Goal: Information Seeking & Learning: Learn about a topic

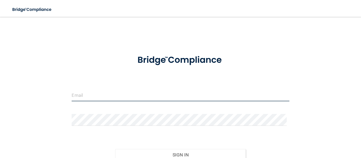
click at [88, 94] on input "email" at bounding box center [180, 96] width 217 height 12
type input "[EMAIL_ADDRESS][DOMAIN_NAME]"
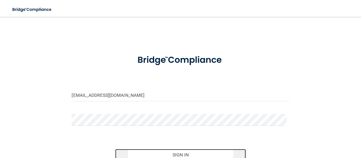
click at [126, 155] on button "Sign In" at bounding box center [180, 155] width 131 height 12
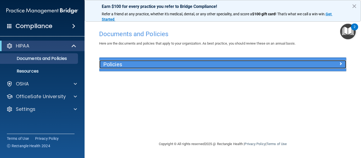
click at [115, 68] on div "Policies" at bounding box center [191, 64] width 185 height 8
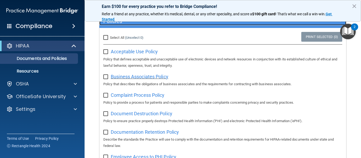
scroll to position [53, 0]
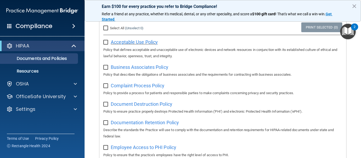
click at [126, 40] on span "Acceptable Use Policy" at bounding box center [134, 42] width 47 height 6
click at [107, 43] on input "checkbox" at bounding box center [106, 42] width 6 height 4
checkbox input "true"
click at [108, 69] on input "checkbox" at bounding box center [106, 68] width 6 height 4
checkbox input "true"
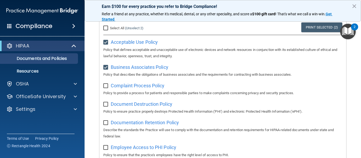
click at [106, 86] on input "checkbox" at bounding box center [106, 86] width 6 height 4
checkbox input "true"
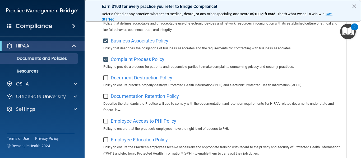
scroll to position [106, 0]
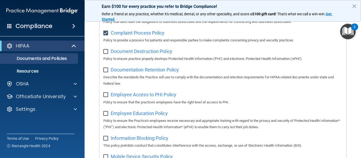
click at [105, 51] on input "checkbox" at bounding box center [106, 52] width 6 height 4
checkbox input "true"
click at [106, 71] on input "checkbox" at bounding box center [106, 70] width 6 height 4
checkbox input "true"
click at [105, 96] on input "checkbox" at bounding box center [106, 95] width 6 height 4
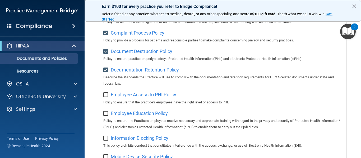
checkbox input "true"
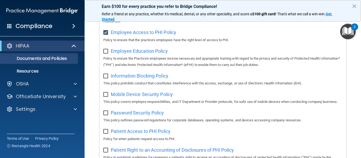
scroll to position [159, 0]
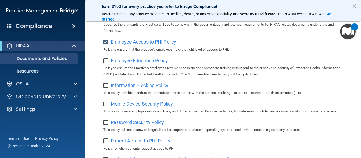
click at [106, 62] on input "checkbox" at bounding box center [106, 61] width 6 height 4
checkbox input "true"
click at [107, 87] on input "checkbox" at bounding box center [106, 86] width 6 height 4
checkbox input "true"
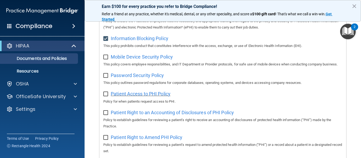
scroll to position [238, 0]
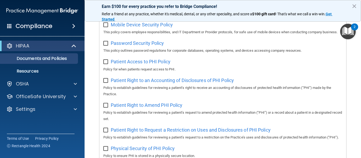
click at [106, 27] on input "checkbox" at bounding box center [106, 25] width 6 height 4
checkbox input "true"
click at [106, 46] on input "checkbox" at bounding box center [106, 43] width 6 height 4
checkbox input "true"
click at [107, 64] on input "checkbox" at bounding box center [106, 62] width 6 height 4
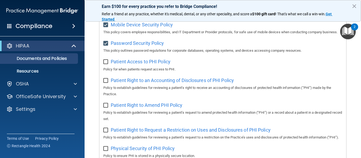
checkbox input "true"
click at [106, 83] on input "checkbox" at bounding box center [106, 81] width 6 height 4
checkbox input "true"
click at [107, 108] on input "checkbox" at bounding box center [106, 106] width 6 height 4
checkbox input "true"
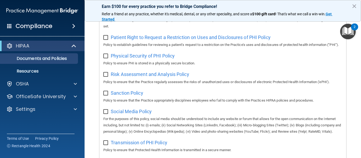
scroll to position [317, 0]
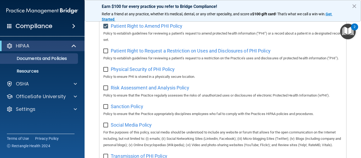
click at [104, 53] on input "checkbox" at bounding box center [106, 51] width 6 height 4
checkbox input "true"
click at [105, 72] on input "checkbox" at bounding box center [106, 70] width 6 height 4
checkbox input "true"
click at [106, 90] on input "checkbox" at bounding box center [106, 88] width 6 height 4
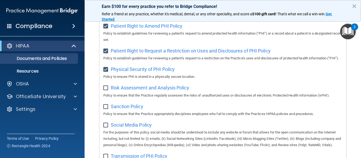
checkbox input "true"
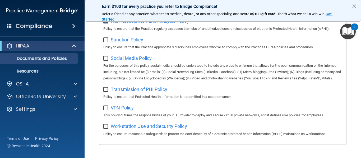
scroll to position [396, 0]
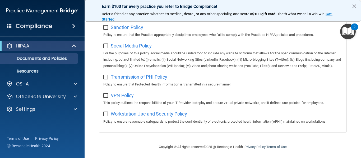
click at [106, 30] on input "checkbox" at bounding box center [106, 28] width 6 height 4
checkbox input "true"
click at [108, 48] on input "checkbox" at bounding box center [106, 46] width 6 height 4
checkbox input "true"
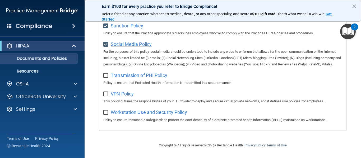
scroll to position [422, 0]
click at [106, 76] on input "checkbox" at bounding box center [106, 76] width 6 height 4
checkbox input "true"
click at [107, 95] on input "checkbox" at bounding box center [106, 94] width 6 height 4
checkbox input "true"
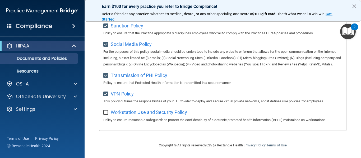
click at [105, 113] on input "checkbox" at bounding box center [106, 113] width 6 height 4
checkbox input "true"
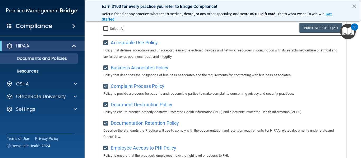
scroll to position [0, 0]
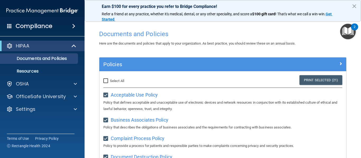
click at [105, 80] on input "Select All (Unselect 21) Unselect All" at bounding box center [106, 81] width 6 height 4
checkbox input "true"
click at [141, 83] on div "Select All (Unselect 21) Unselect All" at bounding box center [140, 81] width 74 height 6
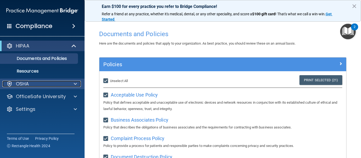
click at [36, 85] on div "OSHA" at bounding box center [35, 84] width 66 height 6
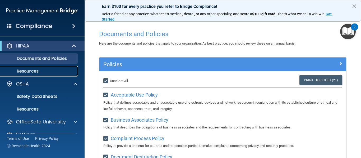
click at [28, 71] on p "Resources" at bounding box center [39, 71] width 72 height 5
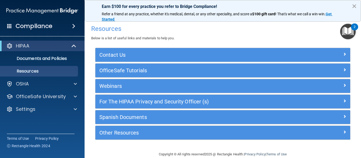
click at [353, 5] on button "×" at bounding box center [354, 6] width 5 height 8
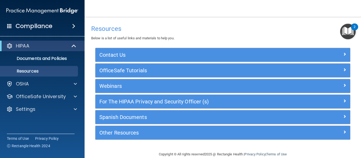
click at [346, 35] on img "Open Resource Center, 2 new notifications" at bounding box center [348, 32] width 16 height 16
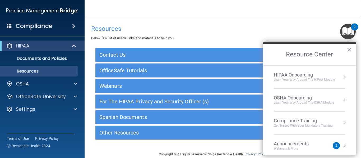
click at [312, 76] on div "HIPAA Onboarding" at bounding box center [304, 75] width 61 height 6
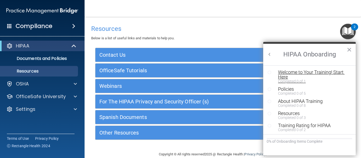
click at [312, 71] on div "Welcome to Your Training! Start Here" at bounding box center [311, 75] width 67 height 10
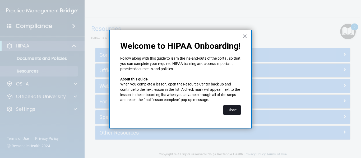
click at [238, 110] on button "Close" at bounding box center [231, 110] width 17 height 10
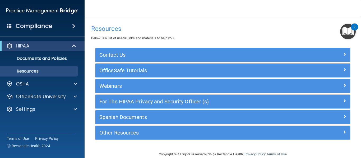
click at [349, 34] on img "Open Resource Center, 2 new notifications" at bounding box center [348, 32] width 16 height 16
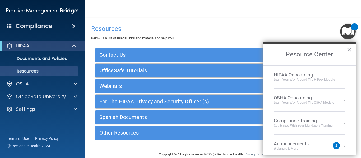
click at [309, 101] on div "Learn your way around the OSHA module" at bounding box center [304, 103] width 60 height 4
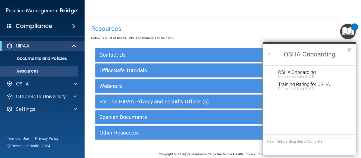
click at [270, 55] on button "Back to Resource Center Home" at bounding box center [269, 54] width 5 height 5
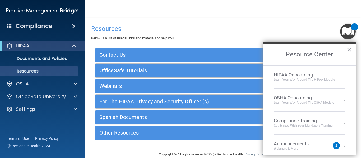
click at [309, 80] on div "Learn Your Way around the HIPAA module" at bounding box center [304, 80] width 61 height 4
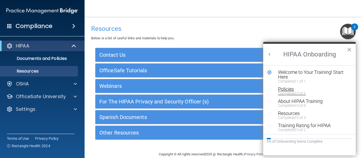
click at [278, 89] on div "Policies" at bounding box center [311, 89] width 67 height 5
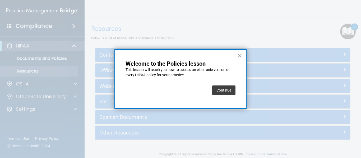
click at [225, 89] on button "Continue" at bounding box center [223, 91] width 23 height 10
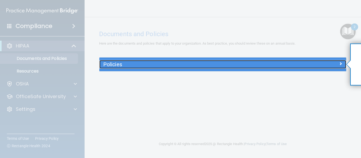
click at [201, 63] on h5 "Policies" at bounding box center [191, 65] width 177 height 6
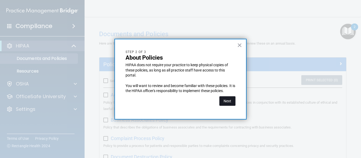
click at [228, 102] on button "Next" at bounding box center [227, 101] width 16 height 10
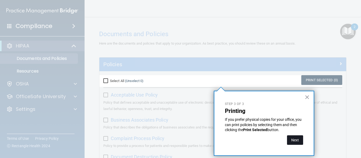
click at [296, 140] on button "Next" at bounding box center [295, 141] width 16 height 10
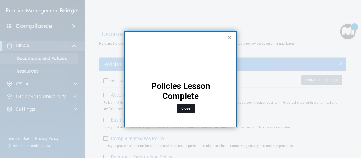
click at [185, 111] on button "Close" at bounding box center [185, 109] width 17 height 10
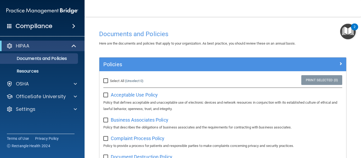
click at [345, 34] on img "Open Resource Center, 2 new notifications" at bounding box center [348, 32] width 16 height 16
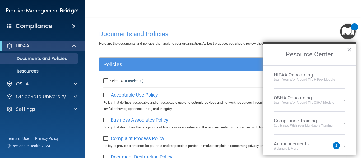
click at [305, 76] on div "HIPAA Onboarding" at bounding box center [304, 75] width 61 height 6
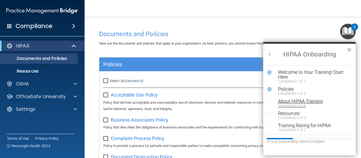
click at [290, 102] on div "About HIPAA Training" at bounding box center [311, 101] width 67 height 5
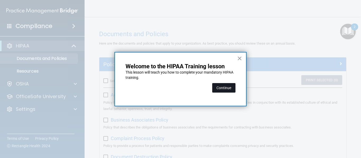
click at [225, 87] on button "Continue" at bounding box center [223, 88] width 23 height 10
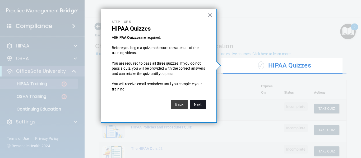
click at [196, 105] on button "Next" at bounding box center [198, 105] width 16 height 10
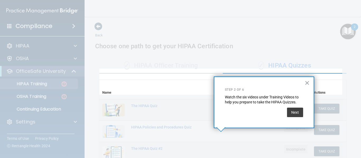
scroll to position [90, 0]
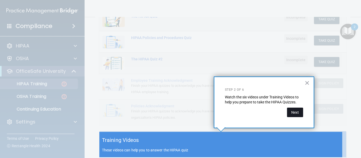
click at [293, 112] on button "Next" at bounding box center [295, 113] width 16 height 10
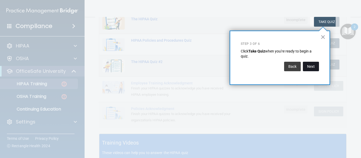
click at [312, 67] on button "Next" at bounding box center [311, 67] width 16 height 10
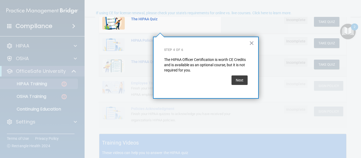
scroll to position [41, 0]
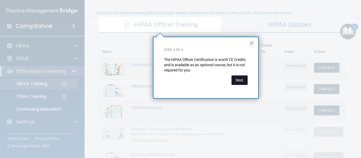
click at [237, 81] on button "Next" at bounding box center [239, 81] width 16 height 10
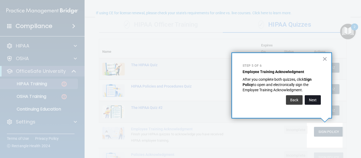
click at [314, 99] on button "Next" at bounding box center [313, 100] width 16 height 10
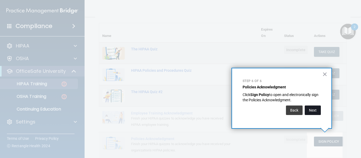
click at [314, 110] on button "Next" at bounding box center [313, 111] width 16 height 10
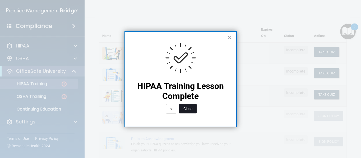
click at [189, 107] on button "Close" at bounding box center [187, 109] width 17 height 10
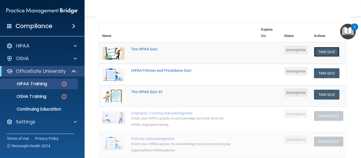
click at [324, 52] on button "Take Quiz" at bounding box center [326, 52] width 25 height 10
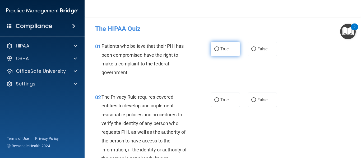
click at [216, 53] on label "True" at bounding box center [225, 49] width 29 height 15
click at [216, 51] on input "True" at bounding box center [216, 49] width 5 height 4
radio input "true"
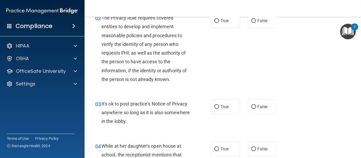
scroll to position [53, 0]
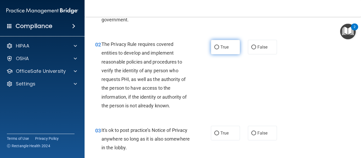
click at [226, 52] on label "True" at bounding box center [225, 47] width 29 height 15
click at [219, 49] on input "True" at bounding box center [216, 47] width 5 height 4
radio input "true"
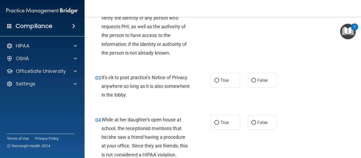
scroll to position [132, 0]
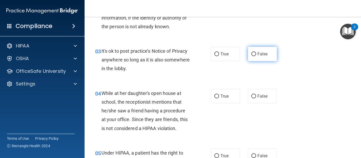
click at [252, 57] on label "False" at bounding box center [262, 54] width 29 height 15
click at [252, 56] on input "False" at bounding box center [253, 54] width 5 height 4
radio input "true"
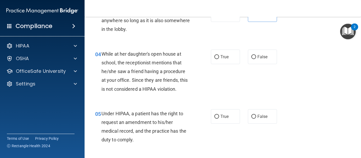
scroll to position [185, 0]
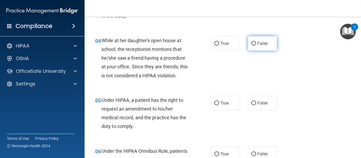
click at [264, 46] on label "False" at bounding box center [262, 43] width 29 height 15
click at [256, 46] on input "False" at bounding box center [253, 44] width 5 height 4
radio input "true"
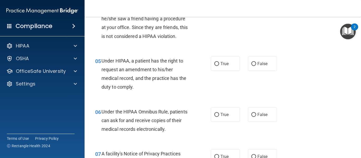
scroll to position [238, 0]
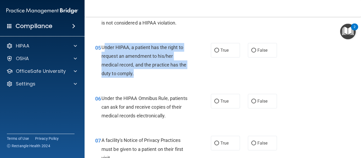
drag, startPoint x: 103, startPoint y: 47, endPoint x: 135, endPoint y: 78, distance: 43.9
click at [135, 78] on div "Under HIPAA, a patient has the right to request an amendment to his/her medical…" at bounding box center [147, 60] width 93 height 35
copy span "nder HIPAA, a patient has the right to request an amendment to his/her medical …"
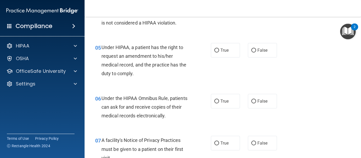
drag, startPoint x: 224, startPoint y: 46, endPoint x: 174, endPoint y: 79, distance: 59.4
click at [223, 46] on label "True" at bounding box center [225, 50] width 29 height 15
click at [171, 81] on div "05 Under HIPAA, a patient has the right to request an amendment to his/her medi…" at bounding box center [222, 61] width 263 height 51
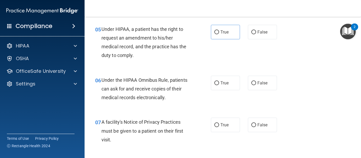
scroll to position [264, 0]
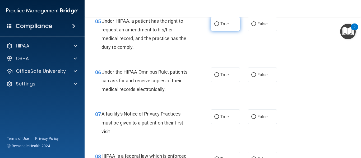
click at [216, 23] on input "True" at bounding box center [216, 24] width 5 height 4
radio input "true"
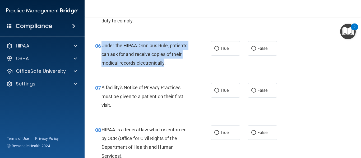
drag, startPoint x: 103, startPoint y: 45, endPoint x: 165, endPoint y: 66, distance: 66.1
click at [165, 66] on div "Under the HIPAA Omnibus Rule, patients can ask for and receive copies of their …" at bounding box center [147, 54] width 93 height 26
drag, startPoint x: 102, startPoint y: 46, endPoint x: 170, endPoint y: 67, distance: 71.3
click at [170, 67] on div "Under the HIPAA Omnibus Rule, patients can ask for and receive copies of their …" at bounding box center [147, 54] width 93 height 26
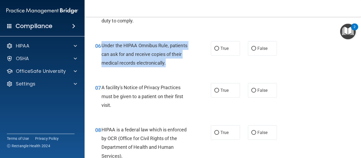
copy span "Under the HIPAA Omnibus Rule, patients can ask for and receive copies of their …"
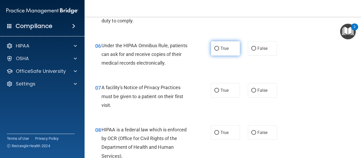
click at [223, 50] on span "True" at bounding box center [224, 48] width 8 height 5
click at [219, 50] on input "True" at bounding box center [216, 49] width 5 height 4
radio input "true"
click at [189, 87] on div "A facility's Notice of Privacy Practices must be given to a patient on their fi…" at bounding box center [147, 96] width 93 height 26
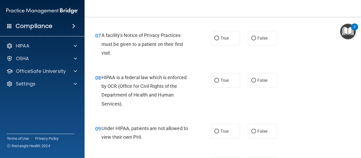
scroll to position [344, 0]
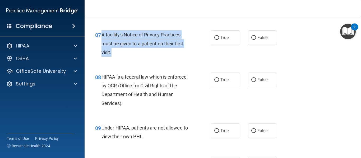
drag, startPoint x: 102, startPoint y: 35, endPoint x: 146, endPoint y: 54, distance: 48.1
click at [146, 54] on div "A facility's Notice of Privacy Practices must be given to a patient on their fi…" at bounding box center [147, 43] width 93 height 26
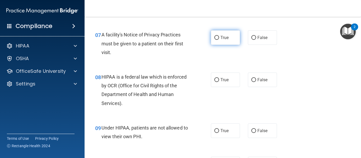
click at [217, 42] on label "True" at bounding box center [225, 37] width 29 height 15
click at [217, 40] on input "True" at bounding box center [216, 38] width 5 height 4
radio input "true"
click at [182, 66] on div "08 HIPAA is a federal law which is enforced by OCR (Office for Civil Rights of …" at bounding box center [222, 91] width 263 height 51
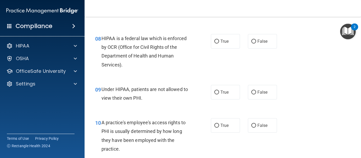
scroll to position [370, 0]
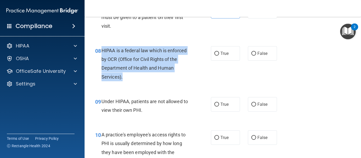
drag, startPoint x: 101, startPoint y: 50, endPoint x: 161, endPoint y: 76, distance: 65.6
click at [161, 76] on div "HIPAA is a federal law which is enforced by OCR (Office for Civil Rights of the…" at bounding box center [147, 63] width 93 height 35
copy span "HIPAA is a federal law which is enforced by OCR (Office for Civil Rights of the…"
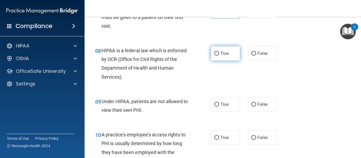
click at [215, 56] on label "True" at bounding box center [225, 53] width 29 height 15
click at [215, 56] on input "True" at bounding box center [216, 54] width 5 height 4
radio input "true"
click at [184, 88] on div "08 HIPAA is a federal law which is enforced by OCR (Office for Civil Rights of …" at bounding box center [222, 65] width 263 height 51
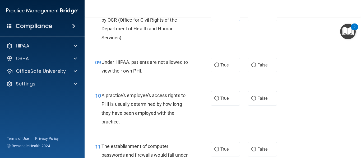
scroll to position [423, 0]
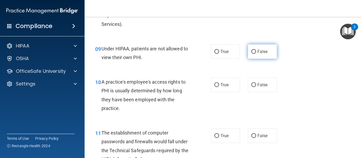
click at [251, 50] on input "False" at bounding box center [253, 52] width 5 height 4
radio input "true"
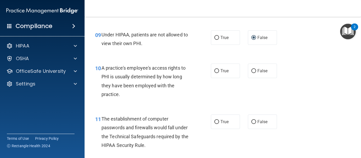
scroll to position [449, 0]
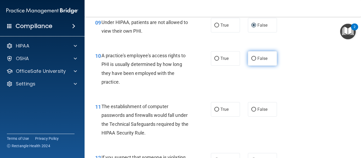
click at [258, 59] on span "False" at bounding box center [262, 58] width 10 height 5
click at [256, 59] on input "False" at bounding box center [253, 59] width 5 height 4
radio input "true"
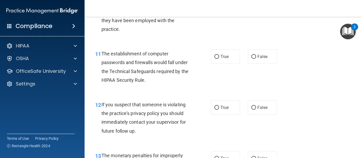
scroll to position [529, 0]
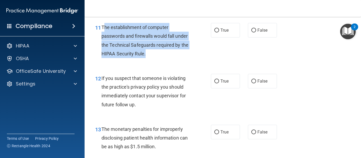
drag, startPoint x: 103, startPoint y: 27, endPoint x: 154, endPoint y: 58, distance: 59.9
click at [154, 58] on div "The establishment of computer passwords and firewalls would fall under the Tech…" at bounding box center [147, 40] width 93 height 35
copy span "he establishment of computer passwords and firewalls would fall under the Techn…"
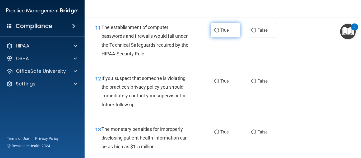
click at [218, 27] on label "True" at bounding box center [225, 30] width 29 height 15
click at [218, 29] on input "True" at bounding box center [216, 31] width 5 height 4
radio input "true"
click at [196, 87] on div "12 If you suspect that someone is violating the practice's privacy policy you s…" at bounding box center [153, 93] width 132 height 38
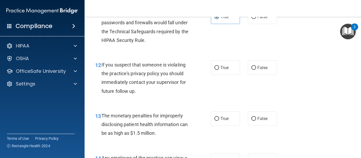
scroll to position [555, 0]
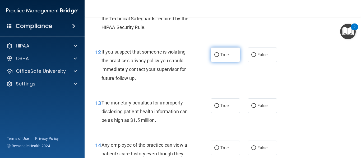
click at [212, 59] on label "True" at bounding box center [225, 55] width 29 height 15
click at [214, 57] on input "True" at bounding box center [216, 55] width 5 height 4
radio input "true"
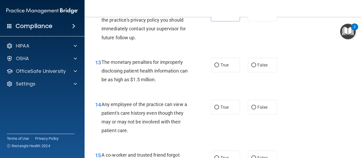
scroll to position [608, 0]
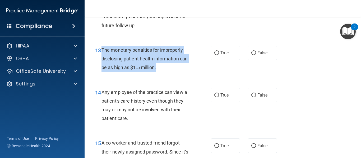
drag, startPoint x: 169, startPoint y: 68, endPoint x: 101, endPoint y: 49, distance: 70.8
click at [101, 49] on div "13 The monetary penalties for improperly disclosing patient health information …" at bounding box center [153, 60] width 132 height 29
copy div "The monetary penalties for improperly disclosing patient health information can…"
click at [215, 54] on input "True" at bounding box center [216, 53] width 5 height 4
radio input "true"
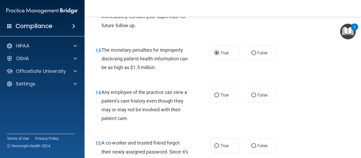
click at [194, 81] on div "14 Any employee of the practice can view a patient's care history even though t…" at bounding box center [222, 106] width 263 height 51
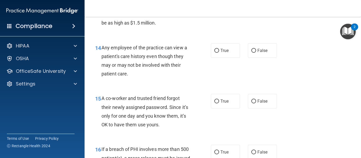
scroll to position [661, 0]
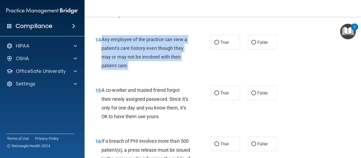
drag, startPoint x: 133, startPoint y: 67, endPoint x: 103, endPoint y: 40, distance: 41.5
click at [103, 40] on div "Any employee of the practice can view a patient's care history even though they…" at bounding box center [147, 52] width 93 height 35
copy span "Any employee of the practice can view a patient's care history even though they…"
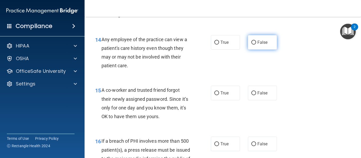
click at [257, 44] on span "False" at bounding box center [262, 42] width 10 height 5
click at [255, 44] on input "False" at bounding box center [253, 43] width 5 height 4
radio input "true"
click at [196, 86] on div "15 A co-worker and trusted friend forgot their newly assigned password. Since i…" at bounding box center [153, 105] width 132 height 38
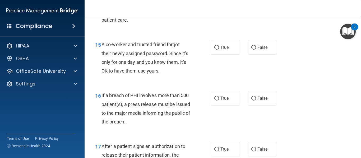
scroll to position [714, 0]
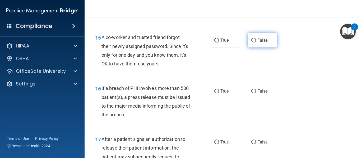
click at [274, 39] on label "False" at bounding box center [262, 40] width 29 height 15
click at [256, 39] on input "False" at bounding box center [253, 41] width 5 height 4
radio input "true"
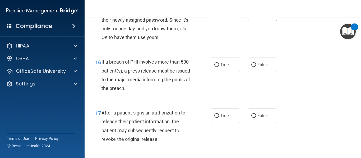
click at [194, 89] on div "16 If a breach of PHI involves more than 500 patient(s), a press release must b…" at bounding box center [153, 77] width 132 height 38
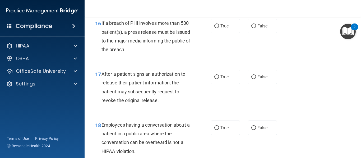
scroll to position [766, 0]
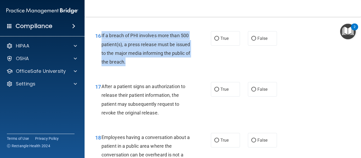
drag, startPoint x: 101, startPoint y: 35, endPoint x: 148, endPoint y: 61, distance: 52.7
click at [148, 61] on div "If a breach of PHI involves more than 500 patient(s), a press release must be i…" at bounding box center [147, 48] width 93 height 35
copy span "If a breach of PHI involves more than 500 patient(s), a press release must be i…"
click at [204, 65] on div "16 If a breach of PHI involves more than 500 patient(s), a press release must b…" at bounding box center [153, 50] width 132 height 38
click at [188, 57] on div "If a breach of PHI involves more than 500 patient(s), a press release must be i…" at bounding box center [147, 48] width 93 height 35
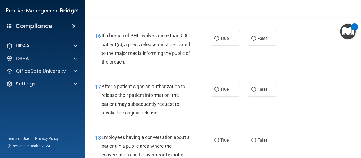
drag, startPoint x: 219, startPoint y: 38, endPoint x: 203, endPoint y: 55, distance: 23.9
click at [220, 38] on span "True" at bounding box center [224, 38] width 8 height 5
click at [219, 38] on input "True" at bounding box center [216, 39] width 5 height 4
radio input "true"
click at [185, 77] on div "17 After a patient signs an authorization to release their patient information,…" at bounding box center [222, 101] width 263 height 51
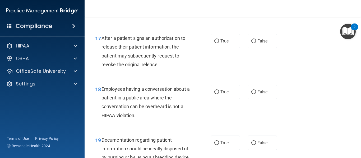
scroll to position [819, 0]
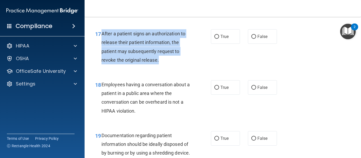
drag, startPoint x: 162, startPoint y: 62, endPoint x: 102, endPoint y: 37, distance: 64.9
click at [102, 37] on div "After a patient signs an authorization to release their patient information, th…" at bounding box center [147, 46] width 93 height 35
copy span "After a patient signs an authorization to release their patient information, th…"
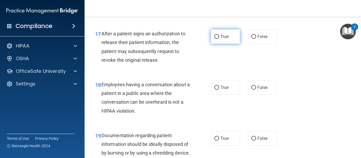
click at [224, 38] on span "True" at bounding box center [224, 36] width 8 height 5
click at [219, 38] on input "True" at bounding box center [216, 37] width 5 height 4
radio input "true"
click at [184, 86] on span "Employees having a conversation about a patient in a public area where the conv…" at bounding box center [145, 98] width 88 height 32
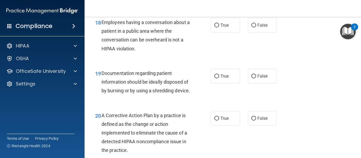
scroll to position [872, 0]
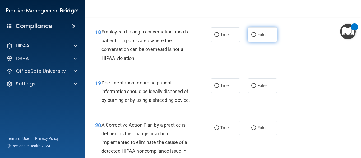
click at [254, 35] on label "False" at bounding box center [262, 34] width 29 height 15
click at [254, 35] on input "False" at bounding box center [253, 35] width 5 height 4
radio input "true"
click at [190, 68] on div "18 Employees having a conversation about a patient in a public area where the c…" at bounding box center [222, 46] width 263 height 51
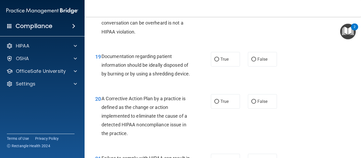
scroll to position [925, 0]
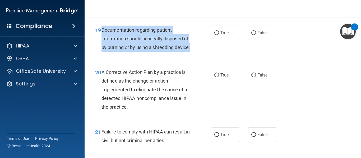
drag, startPoint x: 102, startPoint y: 30, endPoint x: 142, endPoint y: 61, distance: 50.7
click at [142, 55] on div "19 Documentation regarding patient information should be ideally disposed of by…" at bounding box center [153, 40] width 132 height 29
copy span "Documentation regarding patient information should be ideally disposed of by bu…"
drag, startPoint x: 213, startPoint y: 33, endPoint x: 180, endPoint y: 68, distance: 47.3
click at [214, 33] on input "True" at bounding box center [216, 33] width 5 height 4
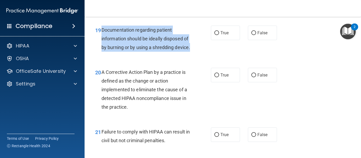
radio input "true"
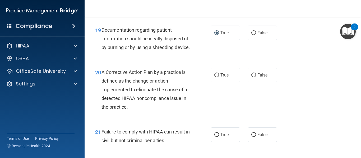
drag, startPoint x: 179, startPoint y: 70, endPoint x: 188, endPoint y: 71, distance: 9.3
click at [179, 70] on div "20 A Corrective Action Plan by a practice is defined as the change or action im…" at bounding box center [222, 91] width 263 height 60
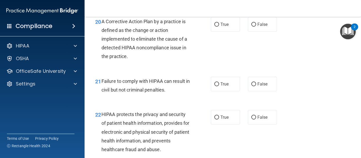
scroll to position [978, 0]
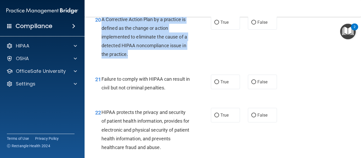
drag, startPoint x: 132, startPoint y: 64, endPoint x: 102, endPoint y: 29, distance: 46.1
click at [102, 29] on div "A Corrective Action Plan by a practice is defined as the change or action imple…" at bounding box center [147, 37] width 93 height 44
copy span "A Corrective Action Plan by a practice is defined as the change or action imple…"
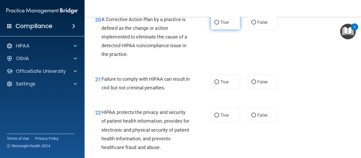
click at [221, 25] on span "True" at bounding box center [224, 22] width 8 height 5
click at [219, 25] on input "True" at bounding box center [216, 23] width 5 height 4
radio input "true"
click at [194, 59] on div "20 A Corrective Action Plan by a practice is defined as the change or action im…" at bounding box center [153, 38] width 132 height 47
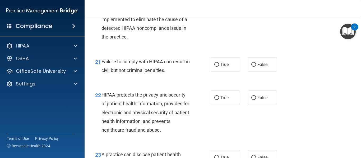
scroll to position [1031, 0]
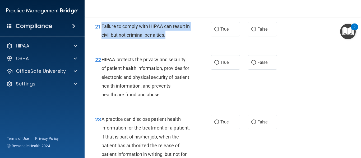
drag, startPoint x: 175, startPoint y: 42, endPoint x: 101, endPoint y: 33, distance: 73.8
click at [101, 33] on div "Failure to comply with HIPAA can result in civil but not criminal penalties." at bounding box center [147, 30] width 93 height 17
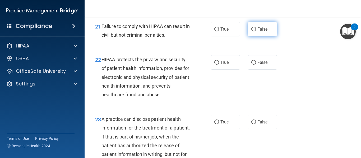
click at [252, 36] on label "False" at bounding box center [262, 29] width 29 height 15
click at [252, 31] on input "False" at bounding box center [253, 29] width 5 height 4
radio input "true"
click at [193, 60] on div "22 HIPAA protects the privacy and security of patient health information, provi…" at bounding box center [222, 79] width 263 height 60
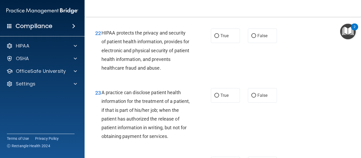
scroll to position [1057, 0]
click at [229, 43] on label "True" at bounding box center [225, 36] width 29 height 15
click at [219, 38] on input "True" at bounding box center [216, 36] width 5 height 4
radio input "true"
click at [185, 70] on span "HIPAA protects the privacy and security of patient health information, provides…" at bounding box center [145, 50] width 88 height 41
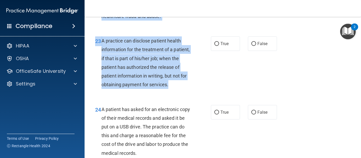
scroll to position [1104, 0]
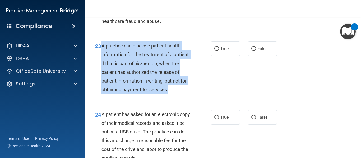
drag, startPoint x: 112, startPoint y: 75, endPoint x: 101, endPoint y: 55, distance: 22.6
click at [101, 55] on div "A practice can disclose patient health information for the treatment of a patie…" at bounding box center [147, 67] width 93 height 53
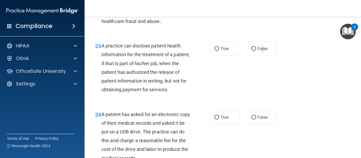
drag, startPoint x: 260, startPoint y: 57, endPoint x: 237, endPoint y: 76, distance: 29.6
click at [260, 51] on span "False" at bounding box center [262, 48] width 10 height 5
click at [199, 92] on div "23 A practice can disclose patient health information for the treatment of a pa…" at bounding box center [153, 68] width 132 height 55
click at [265, 51] on span "False" at bounding box center [262, 48] width 10 height 5
click at [256, 51] on input "False" at bounding box center [253, 49] width 5 height 4
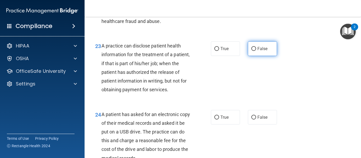
radio input "true"
click at [192, 94] on div "A practice can disclose patient health information for the treatment of a patie…" at bounding box center [147, 67] width 93 height 53
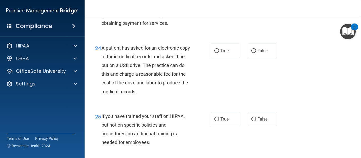
scroll to position [1183, 0]
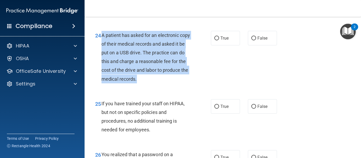
drag, startPoint x: 102, startPoint y: 53, endPoint x: 175, endPoint y: 95, distance: 84.1
click at [175, 84] on div "A patient has asked for an electronic copy of their medical records and asked i…" at bounding box center [147, 57] width 93 height 53
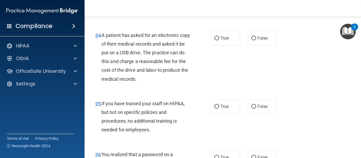
drag, startPoint x: 223, startPoint y: 56, endPoint x: 200, endPoint y: 74, distance: 29.0
click at [223, 41] on span "True" at bounding box center [224, 38] width 8 height 5
click at [219, 40] on input "True" at bounding box center [216, 38] width 5 height 4
radio input "true"
click at [197, 86] on div "24 A patient has asked for an electronic copy of their medical records and aske…" at bounding box center [153, 58] width 132 height 55
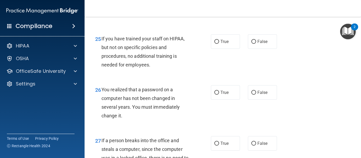
scroll to position [1263, 0]
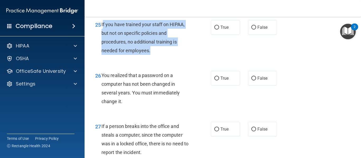
drag, startPoint x: 102, startPoint y: 42, endPoint x: 178, endPoint y: 67, distance: 79.7
click at [178, 55] on div "If you have trained your staff on HIPAA, but not on specific policies and proce…" at bounding box center [147, 37] width 93 height 35
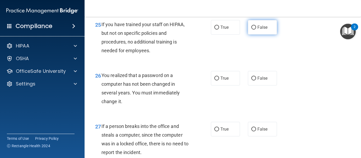
click at [260, 35] on label "False" at bounding box center [262, 27] width 29 height 15
click at [256, 30] on input "False" at bounding box center [253, 28] width 5 height 4
radio input "true"
click at [193, 64] on div "25 If you have trained your staff on HIPAA, but not on specific policies and pr…" at bounding box center [222, 38] width 263 height 51
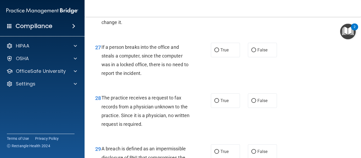
scroll to position [1316, 0]
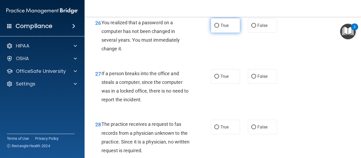
click at [214, 28] on input "True" at bounding box center [216, 26] width 5 height 4
radio input "true"
click at [182, 63] on div "26 You realized that a password on a computer has not been changed in several y…" at bounding box center [222, 37] width 263 height 51
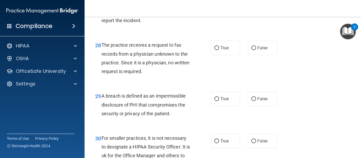
scroll to position [1368, 0]
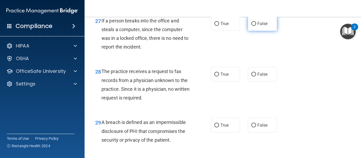
click at [268, 31] on label "False" at bounding box center [262, 23] width 29 height 15
click at [256, 26] on input "False" at bounding box center [253, 24] width 5 height 4
radio input "true"
click at [197, 54] on div "27 If a person breaks into the office and steals a computer, since the computer…" at bounding box center [153, 35] width 132 height 38
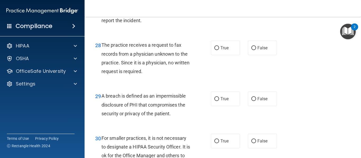
scroll to position [1421, 0]
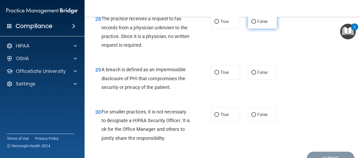
click at [263, 24] on span "False" at bounding box center [262, 21] width 10 height 5
click at [256, 24] on input "False" at bounding box center [253, 22] width 5 height 4
radio input "true"
click at [201, 52] on div "28 The practice receives a request to fax records from a physician unknown to t…" at bounding box center [153, 33] width 132 height 38
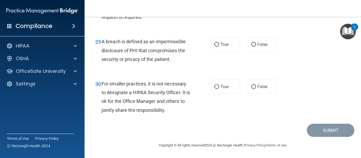
scroll to position [1467, 0]
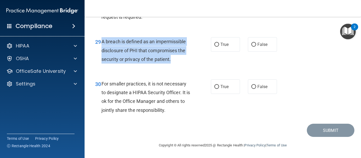
drag, startPoint x: 173, startPoint y: 61, endPoint x: 103, endPoint y: 42, distance: 72.6
click at [103, 42] on div "A breach is defined as an impermissible disclosure of PHI that compromises the …" at bounding box center [147, 50] width 93 height 26
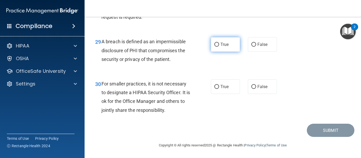
click at [225, 46] on span "True" at bounding box center [224, 44] width 8 height 5
click at [219, 46] on input "True" at bounding box center [216, 45] width 5 height 4
radio input "true"
click at [187, 67] on div "29 A breach is defined as an impermissible disclosure of PHI that compromises t…" at bounding box center [222, 52] width 263 height 42
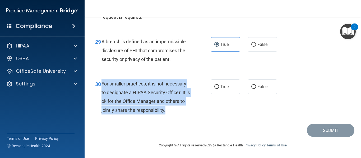
drag, startPoint x: 164, startPoint y: 111, endPoint x: 102, endPoint y: 84, distance: 67.9
click at [102, 84] on div "For smaller practices, it is not necessary to designate a HIPAA Security Office…" at bounding box center [147, 97] width 93 height 35
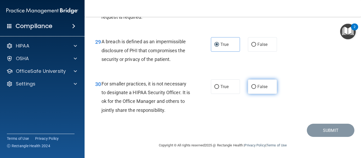
click at [257, 87] on span "False" at bounding box center [262, 86] width 10 height 5
click at [256, 87] on input "False" at bounding box center [253, 87] width 5 height 4
radio input "true"
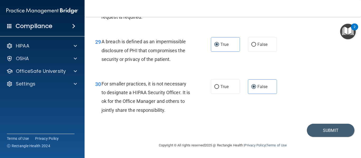
click at [215, 119] on div "30 For smaller practices, it is not necessary to designate a HIPAA Security Off…" at bounding box center [222, 98] width 263 height 51
click at [319, 128] on button "Submit" at bounding box center [331, 130] width 48 height 13
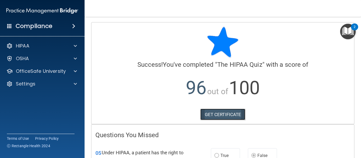
click at [226, 116] on link "GET CERTIFICATE" at bounding box center [222, 115] width 45 height 12
click at [343, 32] on img "Open Resource Center, 2 new notifications" at bounding box center [348, 32] width 16 height 16
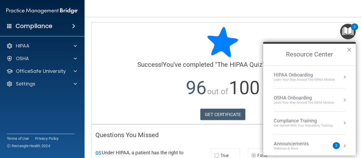
click at [303, 75] on div "HIPAA Onboarding" at bounding box center [304, 75] width 61 height 6
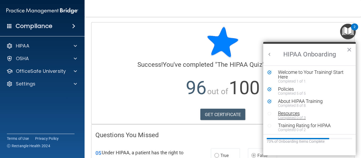
scroll to position [1, 0]
click at [290, 112] on div "Resources" at bounding box center [311, 112] width 67 height 5
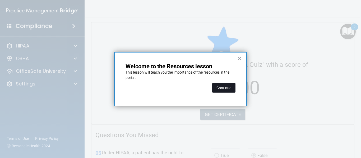
click at [225, 89] on button "Continue" at bounding box center [223, 88] width 23 height 10
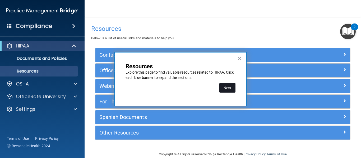
click at [229, 87] on button "Next" at bounding box center [227, 88] width 16 height 10
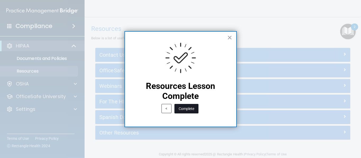
click at [191, 110] on button "Complete" at bounding box center [186, 109] width 24 height 10
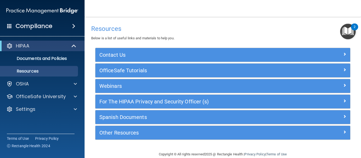
click at [349, 36] on img "Open Resource Center, 2 new notifications" at bounding box center [348, 32] width 16 height 16
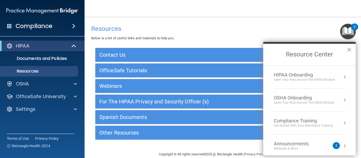
click at [290, 77] on div "HIPAA Onboarding" at bounding box center [304, 75] width 61 height 6
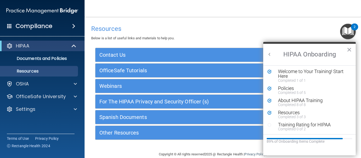
scroll to position [1, 0]
click at [293, 125] on div "Training Rating for HIPAA" at bounding box center [311, 124] width 67 height 5
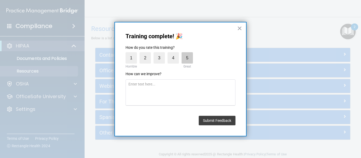
click at [191, 57] on label "5" at bounding box center [187, 57] width 11 height 11
click at [175, 54] on input "5" at bounding box center [175, 54] width 0 height 0
click at [229, 120] on button "Submit Feedback" at bounding box center [217, 121] width 37 height 10
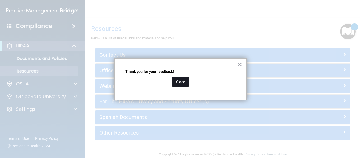
click at [183, 84] on button "Close" at bounding box center [180, 82] width 17 height 10
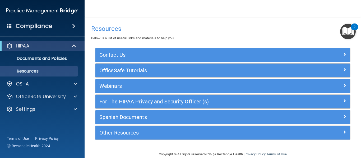
click at [353, 34] on img "Open Resource Center, 2 new notifications" at bounding box center [348, 32] width 16 height 16
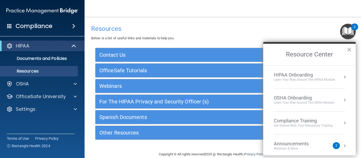
click at [303, 80] on div "Learn Your Way around the HIPAA module" at bounding box center [304, 80] width 61 height 4
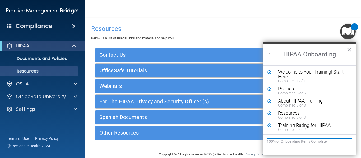
scroll to position [0, 0]
click at [269, 56] on button "Back to Resource Center Home" at bounding box center [269, 54] width 5 height 5
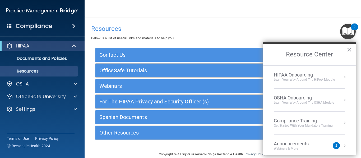
click at [301, 101] on div "Learn your way around the OSHA module" at bounding box center [304, 103] width 60 height 4
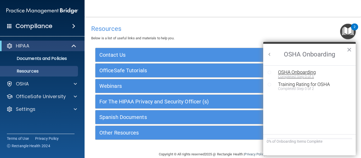
click at [297, 73] on div "OSHA Onboarding" at bounding box center [313, 72] width 71 height 5
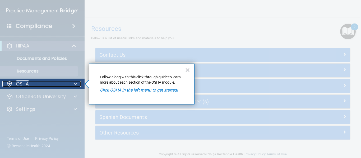
click at [24, 82] on p "OSHA" at bounding box center [22, 84] width 13 height 6
click at [20, 84] on p "OSHA" at bounding box center [22, 84] width 13 height 6
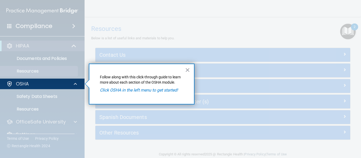
click at [142, 91] on em "Click OSHA in the left menu to get started!" at bounding box center [139, 90] width 78 height 5
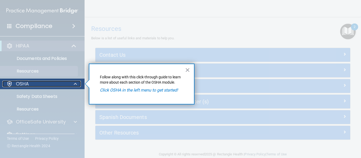
click at [38, 82] on div "OSHA" at bounding box center [35, 84] width 66 height 6
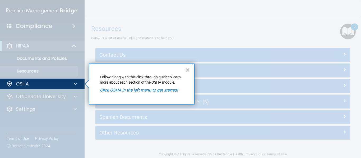
click at [189, 70] on button "×" at bounding box center [187, 70] width 5 height 8
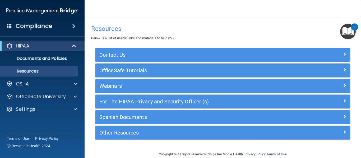
click at [354, 31] on div "2" at bounding box center [355, 30] width 2 height 7
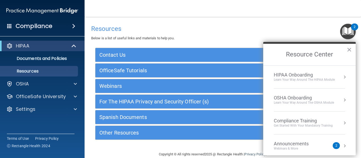
click at [290, 95] on div "OSHA Onboarding" at bounding box center [304, 98] width 60 height 6
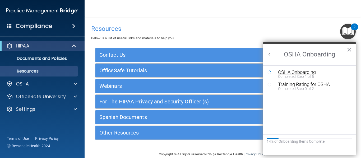
click at [288, 73] on div "OSHA Onboarding" at bounding box center [313, 72] width 71 height 5
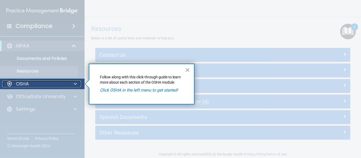
click at [19, 83] on p "OSHA" at bounding box center [22, 84] width 13 height 6
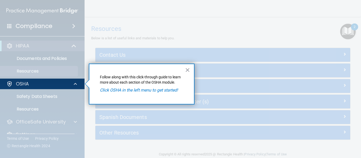
click at [26, 99] on div at bounding box center [42, 123] width 85 height 69
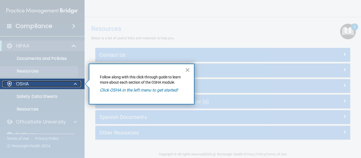
click at [76, 84] on span at bounding box center [75, 84] width 3 height 6
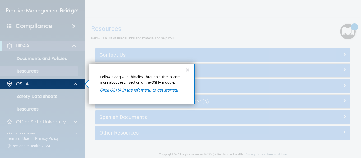
click at [134, 90] on em "Click OSHA in the left menu to get started!" at bounding box center [139, 90] width 78 height 5
click at [154, 91] on em "Click OSHA in the left menu to get started!" at bounding box center [139, 90] width 78 height 5
click at [135, 75] on p "Follow along with this click-through guide to learn more about each section of …" at bounding box center [142, 80] width 84 height 10
click at [115, 80] on p "Follow along with this click-through guide to learn more about each section of …" at bounding box center [142, 80] width 84 height 10
click at [99, 77] on div "× Follow along with this click-through guide to learn more about each section o…" at bounding box center [142, 84] width 106 height 41
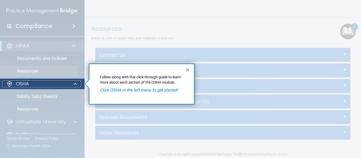
click at [48, 81] on div "OSHA" at bounding box center [35, 84] width 66 height 6
click at [32, 85] on div "OSHA" at bounding box center [35, 84] width 66 height 6
click at [33, 85] on div "OSHA" at bounding box center [35, 84] width 66 height 6
click at [70, 84] on div at bounding box center [74, 84] width 13 height 6
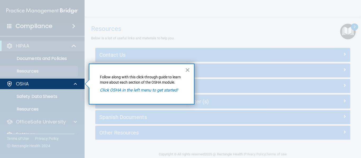
click at [136, 91] on em "Click OSHA in the left menu to get started!" at bounding box center [139, 90] width 78 height 5
click at [187, 70] on button "×" at bounding box center [187, 70] width 5 height 8
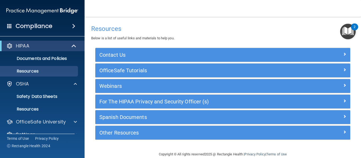
click at [349, 31] on img "Open Resource Center, 2 new notifications" at bounding box center [348, 32] width 16 height 16
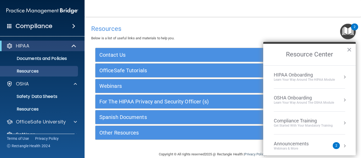
click at [294, 100] on div "OSHA Onboarding" at bounding box center [304, 98] width 60 height 6
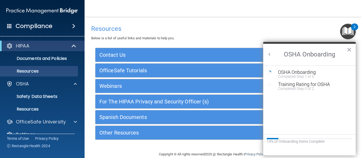
click at [271, 84] on circle "Resource Center" at bounding box center [269, 84] width 3 height 3
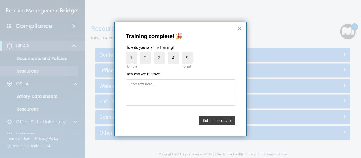
click at [239, 27] on button "×" at bounding box center [239, 28] width 5 height 8
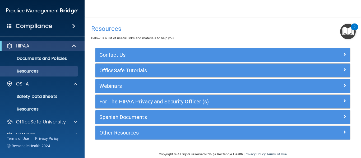
click at [357, 28] on div "2" at bounding box center [354, 27] width 7 height 7
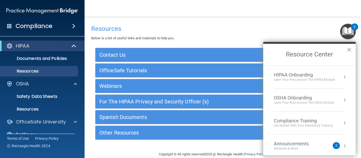
click at [295, 125] on div "Get Started with your mandatory training" at bounding box center [303, 126] width 59 height 4
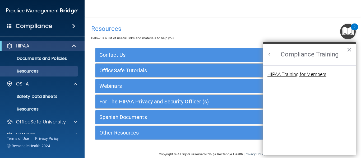
click at [295, 73] on div "HIPAA Training for Members" at bounding box center [296, 74] width 59 height 5
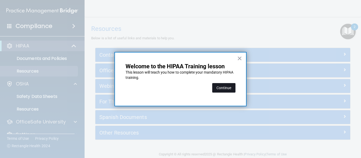
click at [220, 88] on button "Continue" at bounding box center [223, 88] width 23 height 10
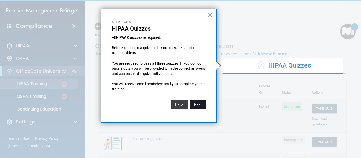
click at [201, 103] on button "Next" at bounding box center [198, 105] width 16 height 10
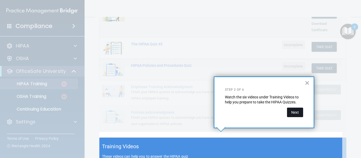
click at [293, 112] on button "Next" at bounding box center [295, 113] width 16 height 10
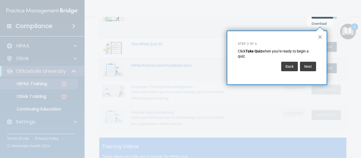
scroll to position [81, 0]
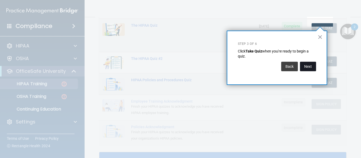
click at [311, 67] on button "Next" at bounding box center [308, 67] width 16 height 10
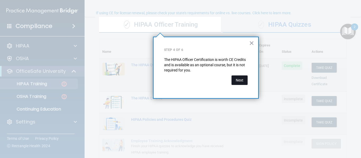
click at [238, 81] on button "Next" at bounding box center [239, 81] width 16 height 10
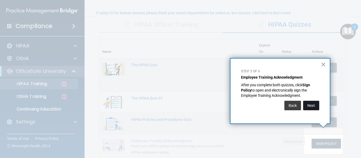
click at [309, 106] on button "Next" at bounding box center [311, 106] width 16 height 10
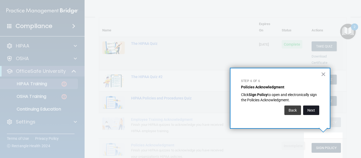
click at [313, 113] on button "Next" at bounding box center [311, 111] width 16 height 10
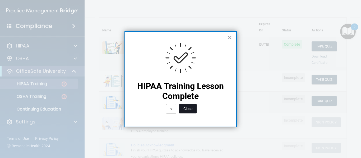
click at [189, 110] on button "Close" at bounding box center [187, 109] width 17 height 10
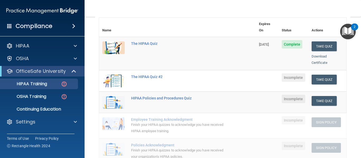
click at [348, 29] on img "Open Resource Center, 2 new notifications" at bounding box center [348, 32] width 16 height 16
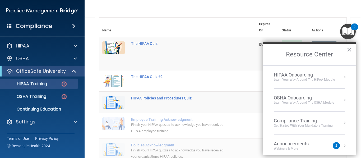
click at [286, 73] on div "HIPAA Onboarding" at bounding box center [304, 75] width 61 height 6
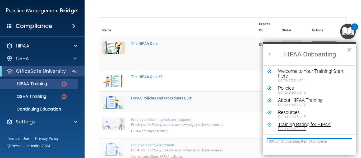
scroll to position [0, 0]
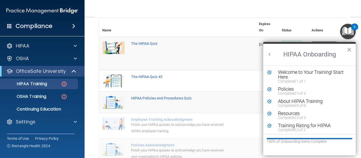
click at [349, 49] on button "×" at bounding box center [349, 49] width 5 height 8
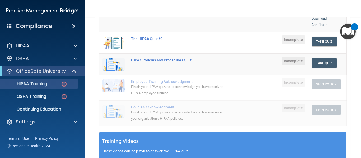
scroll to position [89, 0]
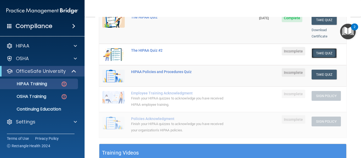
drag, startPoint x: 329, startPoint y: 47, endPoint x: 330, endPoint y: 52, distance: 4.9
click at [329, 48] on button "Take Quiz" at bounding box center [324, 53] width 25 height 10
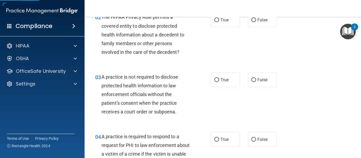
drag, startPoint x: 181, startPoint y: 50, endPoint x: 191, endPoint y: 50, distance: 9.8
click at [182, 50] on div "The HIPAA Privacy Rule permits a covered entity to disclose protected health in…" at bounding box center [147, 35] width 93 height 44
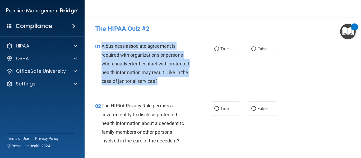
drag, startPoint x: 103, startPoint y: 46, endPoint x: 183, endPoint y: 83, distance: 88.8
click at [183, 83] on div "A business associate agreement is required with organizations or persons where …" at bounding box center [147, 64] width 93 height 44
click at [252, 49] on input "False" at bounding box center [253, 49] width 5 height 4
radio input "true"
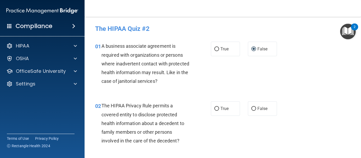
click at [201, 93] on div "01 A business associate agreement is required with organizations or persons whe…" at bounding box center [222, 65] width 263 height 60
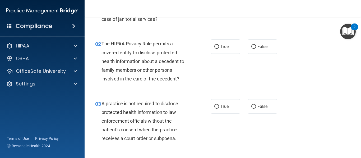
scroll to position [53, 0]
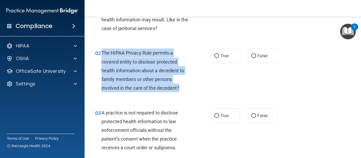
drag, startPoint x: 181, startPoint y: 91, endPoint x: 102, endPoint y: 54, distance: 87.7
click at [102, 54] on div "The HIPAA Privacy Rule permits a covered entity to disclose protected health in…" at bounding box center [147, 71] width 93 height 44
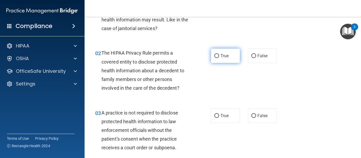
click at [220, 55] on span "True" at bounding box center [224, 55] width 8 height 5
click at [219, 55] on input "True" at bounding box center [216, 56] width 5 height 4
radio input "true"
click at [191, 91] on div "The HIPAA Privacy Rule permits a covered entity to disclose protected health in…" at bounding box center [147, 71] width 93 height 44
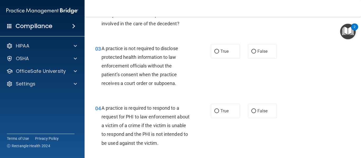
scroll to position [106, 0]
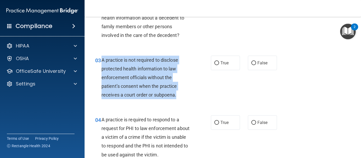
drag, startPoint x: 178, startPoint y: 94, endPoint x: 102, endPoint y: 57, distance: 84.7
click at [102, 57] on div "A practice is not required to disclose protected health information to law enfo…" at bounding box center [147, 78] width 93 height 44
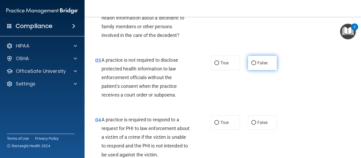
click at [263, 65] on span "False" at bounding box center [262, 63] width 10 height 5
click at [256, 65] on input "False" at bounding box center [253, 63] width 5 height 4
radio input "true"
click at [186, 87] on div "A practice is not required to disclose protected health information to law enfo…" at bounding box center [147, 78] width 93 height 44
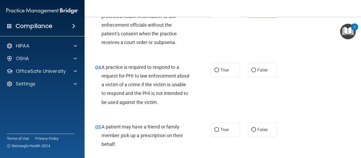
scroll to position [159, 0]
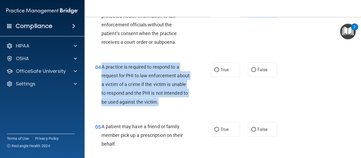
drag, startPoint x: 102, startPoint y: 67, endPoint x: 186, endPoint y: 99, distance: 89.7
click at [186, 99] on div "A practice is required to respond to a request for PHI to law enforcement about…" at bounding box center [147, 85] width 93 height 44
click at [194, 80] on div "04 A practice is required to respond to a request for PHI to law enforcement ab…" at bounding box center [153, 86] width 132 height 47
click at [194, 79] on div "04 A practice is required to respond to a request for PHI to law enforcement ab…" at bounding box center [153, 86] width 132 height 47
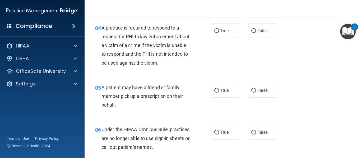
scroll to position [185, 0]
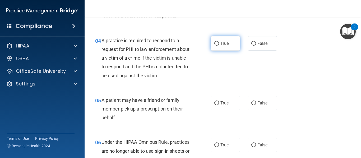
click at [215, 45] on input "True" at bounding box center [216, 44] width 5 height 4
radio input "true"
drag, startPoint x: 180, startPoint y: 68, endPoint x: 184, endPoint y: 70, distance: 4.7
click at [180, 69] on div "A practice is required to respond to a request for PHI to law enforcement about…" at bounding box center [147, 58] width 93 height 44
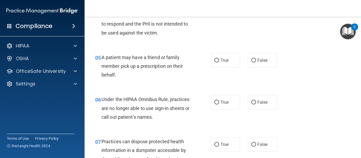
scroll to position [238, 0]
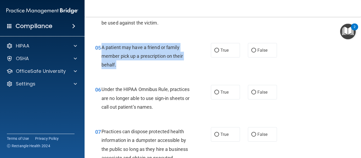
drag, startPoint x: 102, startPoint y: 47, endPoint x: 148, endPoint y: 70, distance: 51.3
click at [148, 70] on div "05 A patient may have a friend or family member pick up a prescription on their…" at bounding box center [153, 57] width 132 height 29
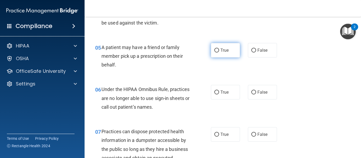
click at [228, 48] on label "True" at bounding box center [225, 50] width 29 height 15
click at [219, 49] on input "True" at bounding box center [216, 51] width 5 height 4
radio input "true"
click at [185, 85] on div "Under the HIPAA Omnibus Rule, practices are no longer able to use sign-in sheet…" at bounding box center [147, 98] width 93 height 26
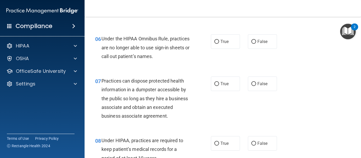
scroll to position [291, 0]
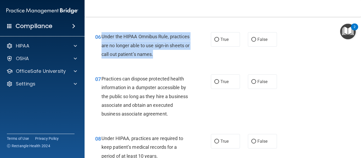
drag, startPoint x: 182, startPoint y: 56, endPoint x: 102, endPoint y: 36, distance: 82.5
click at [102, 36] on div "Under the HIPAA Omnibus Rule, practices are no longer able to use sign-in sheet…" at bounding box center [147, 45] width 93 height 26
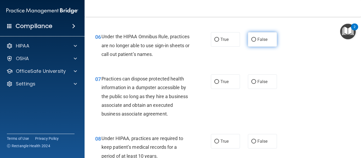
click at [258, 43] on label "False" at bounding box center [262, 39] width 29 height 15
click at [256, 42] on input "False" at bounding box center [253, 40] width 5 height 4
radio input "true"
click at [202, 62] on div "06 Under the HIPAA Omnibus Rule, practices are no longer able to use sign-in sh…" at bounding box center [222, 47] width 263 height 42
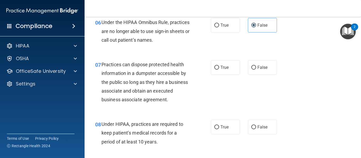
scroll to position [317, 0]
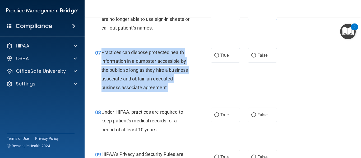
drag, startPoint x: 198, startPoint y: 89, endPoint x: 103, endPoint y: 53, distance: 102.5
click at [103, 53] on div "07 Practices can dispose protected health information in a dumpster accessible …" at bounding box center [153, 71] width 132 height 47
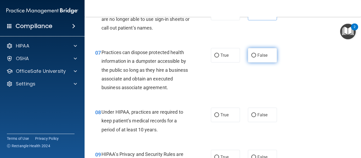
click at [257, 57] on span "False" at bounding box center [262, 55] width 10 height 5
click at [256, 57] on input "False" at bounding box center [253, 56] width 5 height 4
radio input "true"
click at [208, 83] on div "07 Practices can dispose protected health information in a dumpster accessible …" at bounding box center [153, 71] width 132 height 47
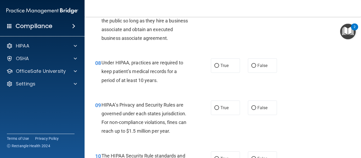
scroll to position [370, 0]
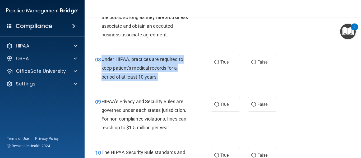
drag, startPoint x: 170, startPoint y: 76, endPoint x: 103, endPoint y: 61, distance: 69.6
click at [103, 61] on div "Under HIPAA, practices are required to keep patient’s medical records for a per…" at bounding box center [147, 68] width 93 height 26
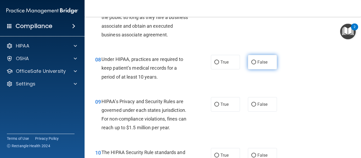
click at [257, 63] on span "False" at bounding box center [262, 62] width 10 height 5
click at [256, 63] on input "False" at bounding box center [253, 63] width 5 height 4
radio input "true"
click at [191, 80] on div "Under HIPAA, practices are required to keep patient’s medical records for a per…" at bounding box center [147, 68] width 93 height 26
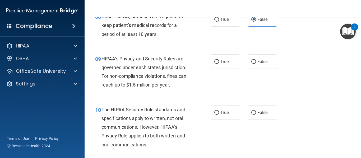
scroll to position [423, 0]
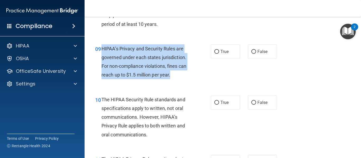
drag, startPoint x: 172, startPoint y: 76, endPoint x: 102, endPoint y: 49, distance: 75.2
click at [102, 49] on div "HIPAA’s Privacy and Security Rules are governed under each states jurisdiction.…" at bounding box center [147, 61] width 93 height 35
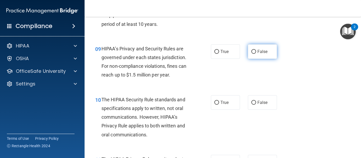
click at [260, 50] on span "False" at bounding box center [262, 51] width 10 height 5
click at [256, 50] on input "False" at bounding box center [253, 52] width 5 height 4
radio input "true"
click at [199, 89] on div "10 The HIPAA Security Rule standards and specifications apply to written, not o…" at bounding box center [222, 119] width 263 height 60
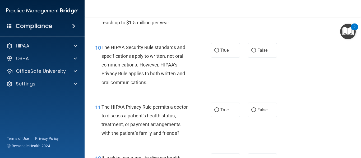
scroll to position [476, 0]
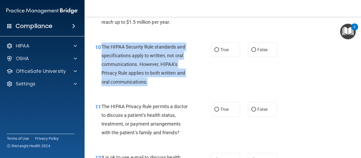
drag, startPoint x: 149, startPoint y: 81, endPoint x: 102, endPoint y: 47, distance: 58.1
click at [102, 47] on div "The HIPAA Security Rule standards and specifications apply to written, not oral…" at bounding box center [147, 65] width 93 height 44
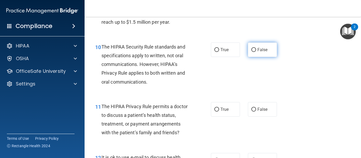
click at [262, 53] on label "False" at bounding box center [262, 50] width 29 height 15
click at [256, 52] on input "False" at bounding box center [253, 50] width 5 height 4
radio input "true"
click at [195, 85] on div "10 The HIPAA Security Rule standards and specifications apply to written, not o…" at bounding box center [153, 66] width 132 height 47
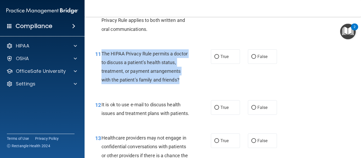
drag, startPoint x: 186, startPoint y: 83, endPoint x: 102, endPoint y: 53, distance: 88.8
click at [102, 53] on div "The HIPAA Privacy Rule permits a doctor to discuss a patient’s health status, t…" at bounding box center [147, 66] width 93 height 35
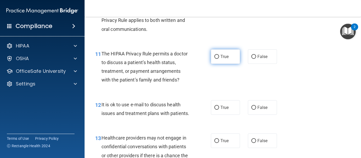
click at [220, 58] on span "True" at bounding box center [224, 56] width 8 height 5
click at [219, 58] on input "True" at bounding box center [216, 57] width 5 height 4
radio input "true"
click at [191, 78] on div "The HIPAA Privacy Rule permits a doctor to discuss a patient’s health status, t…" at bounding box center [147, 66] width 93 height 35
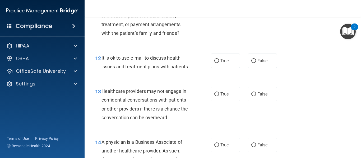
scroll to position [581, 0]
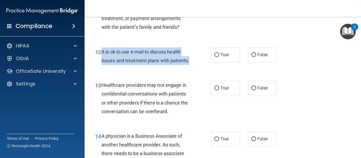
drag, startPoint x: 127, startPoint y: 71, endPoint x: 101, endPoint y: 53, distance: 31.4
click at [101, 53] on div "12 It is ok to use e-mail to discuss health issues and treatment plans with pat…" at bounding box center [153, 58] width 132 height 20
drag, startPoint x: 148, startPoint y: 73, endPoint x: 153, endPoint y: 73, distance: 5.0
click at [148, 65] on div "It is ok to use e-mail to discuss health issues and treatment plans with patien…" at bounding box center [147, 56] width 93 height 17
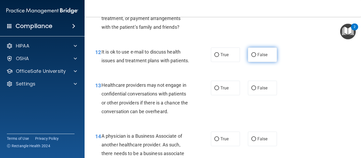
click at [257, 55] on span "False" at bounding box center [262, 54] width 10 height 5
click at [255, 55] on input "False" at bounding box center [253, 55] width 5 height 4
radio input "true"
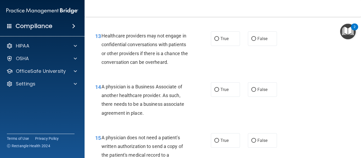
scroll to position [634, 0]
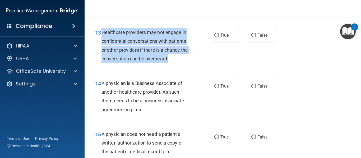
drag, startPoint x: 179, startPoint y: 70, endPoint x: 103, endPoint y: 42, distance: 81.3
click at [103, 42] on div "Healthcare providers may not engage in confidential conversations with patients…" at bounding box center [147, 45] width 93 height 35
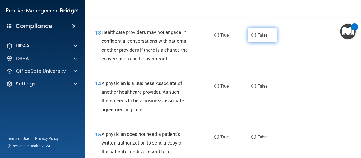
click at [256, 43] on label "False" at bounding box center [262, 35] width 29 height 15
click at [256, 38] on input "False" at bounding box center [253, 36] width 5 height 4
radio input "true"
click at [193, 88] on div "14 A physician is a Business Associate of another healthcare provider. As such,…" at bounding box center [153, 98] width 132 height 38
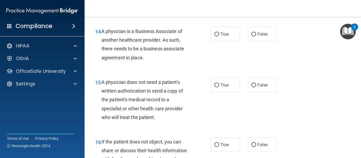
scroll to position [687, 0]
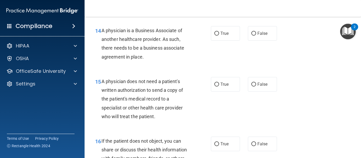
drag, startPoint x: 154, startPoint y: 66, endPoint x: 101, endPoint y: 40, distance: 59.1
click at [101, 40] on div "14 A physician is a Business Associate of another healthcare provider. As such,…" at bounding box center [153, 45] width 132 height 38
click at [194, 49] on div "14 A physician is a Business Associate of another healthcare provider. As such,…" at bounding box center [153, 45] width 132 height 38
click at [257, 36] on span "False" at bounding box center [262, 33] width 10 height 5
click at [255, 36] on input "False" at bounding box center [253, 34] width 5 height 4
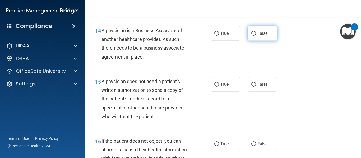
radio input "true"
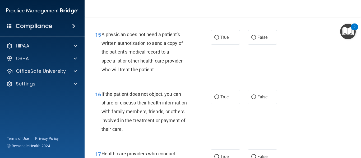
scroll to position [740, 0]
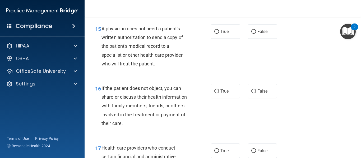
click at [195, 63] on div "15 A physician does not need a patient's written authorization to send a copy o…" at bounding box center [153, 47] width 132 height 47
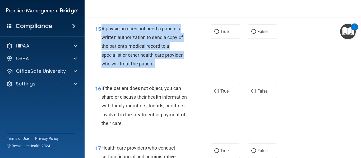
drag, startPoint x: 162, startPoint y: 73, endPoint x: 103, endPoint y: 38, distance: 69.4
click at [103, 38] on div "A physician does not need a patient's written authorization to send a copy of t…" at bounding box center [147, 46] width 93 height 44
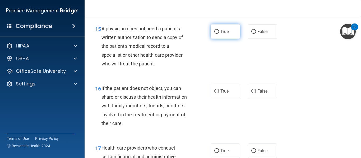
click at [219, 36] on label "True" at bounding box center [225, 31] width 29 height 15
click at [219, 34] on input "True" at bounding box center [216, 32] width 5 height 4
radio input "true"
click at [195, 77] on div "15 A physician does not need a patient's written authorization to send a copy o…" at bounding box center [222, 48] width 263 height 60
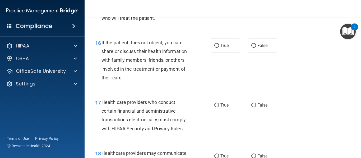
scroll to position [793, 0]
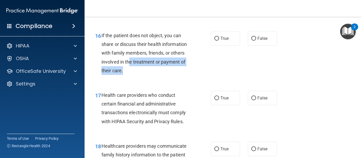
drag, startPoint x: 129, startPoint y: 76, endPoint x: 128, endPoint y: 81, distance: 5.4
click at [129, 75] on div "If the patient does not object, you can share or discuss their health informati…" at bounding box center [147, 53] width 93 height 44
click at [134, 78] on div "16 If the patient does not object, you can share or discuss their health inform…" at bounding box center [153, 54] width 132 height 47
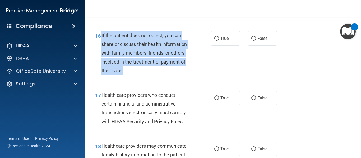
drag, startPoint x: 125, startPoint y: 81, endPoint x: 101, endPoint y: 44, distance: 43.0
click at [101, 44] on div "If the patient does not object, you can share or discuss their health informati…" at bounding box center [147, 53] width 93 height 44
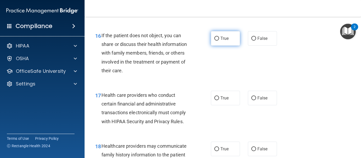
click at [214, 43] on label "True" at bounding box center [225, 38] width 29 height 15
click at [214, 41] on input "True" at bounding box center [216, 39] width 5 height 4
radio input "true"
drag, startPoint x: 193, startPoint y: 90, endPoint x: 198, endPoint y: 95, distance: 7.5
click at [193, 84] on div "16 If the patient does not object, you can share or discuss their health inform…" at bounding box center [222, 55] width 263 height 60
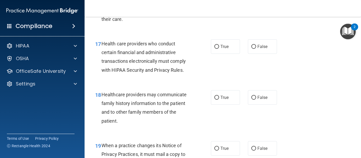
scroll to position [846, 0]
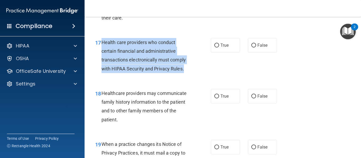
drag, startPoint x: 188, startPoint y: 78, endPoint x: 102, endPoint y: 50, distance: 90.1
click at [102, 50] on div "Health care providers who conduct certain financial and administrative transact…" at bounding box center [147, 55] width 93 height 35
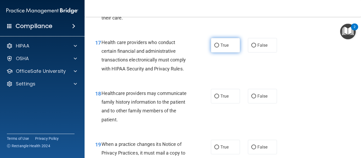
click at [224, 52] on label "True" at bounding box center [225, 45] width 29 height 15
click at [219, 48] on input "True" at bounding box center [216, 46] width 5 height 4
radio input "true"
click at [191, 82] on div "17 Health care providers who conduct certain financial and administrative trans…" at bounding box center [222, 56] width 263 height 51
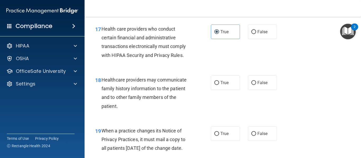
scroll to position [899, 0]
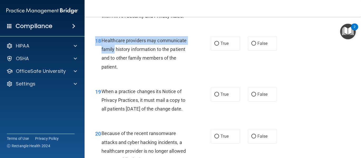
drag, startPoint x: 126, startPoint y: 78, endPoint x: 117, endPoint y: 58, distance: 21.9
click at [116, 59] on div "18 Healthcare providers may communicate family history information to the patie…" at bounding box center [222, 55] width 263 height 51
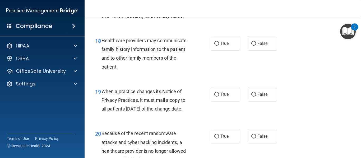
click at [125, 61] on div "Healthcare providers may communicate family history information to the patient …" at bounding box center [147, 53] width 93 height 35
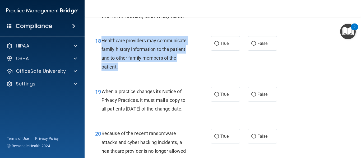
drag, startPoint x: 103, startPoint y: 49, endPoint x: 144, endPoint y: 82, distance: 52.7
click at [144, 74] on div "18 Healthcare providers may communicate family history information to the patie…" at bounding box center [153, 55] width 132 height 38
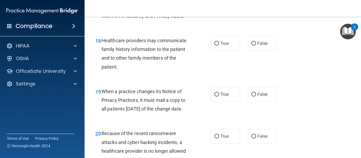
click at [132, 81] on div "18 Healthcare providers may communicate family history information to the patie…" at bounding box center [222, 55] width 263 height 51
click at [261, 46] on span "False" at bounding box center [262, 43] width 10 height 5
click at [256, 46] on input "False" at bounding box center [253, 44] width 5 height 4
radio input "true"
click at [203, 72] on div "18 Healthcare providers may communicate family history information to the patie…" at bounding box center [153, 55] width 132 height 38
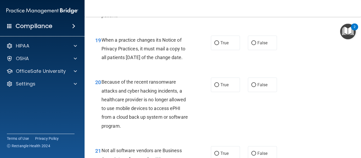
scroll to position [951, 0]
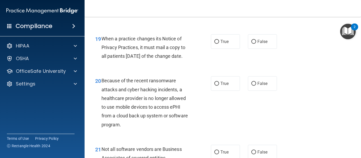
drag, startPoint x: 140, startPoint y: 75, endPoint x: 103, endPoint y: 50, distance: 44.1
click at [103, 50] on div "When a practice changes its Notice of Privacy Practices, it must mail a copy to…" at bounding box center [147, 47] width 93 height 26
click at [266, 49] on label "False" at bounding box center [262, 41] width 29 height 15
click at [256, 44] on input "False" at bounding box center [253, 42] width 5 height 4
radio input "true"
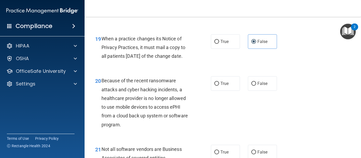
drag, startPoint x: 203, startPoint y: 81, endPoint x: 200, endPoint y: 92, distance: 12.1
click at [203, 70] on div "19 When a practice changes its Notice of Privacy Practices, it must mail a copy…" at bounding box center [222, 49] width 263 height 42
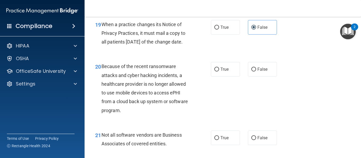
scroll to position [978, 0]
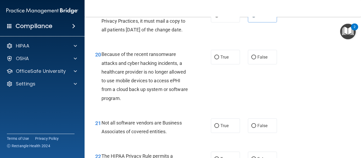
click at [185, 103] on div "Because of the recent ransomware attacks and cyber hacking incidents, a healthc…" at bounding box center [147, 76] width 93 height 53
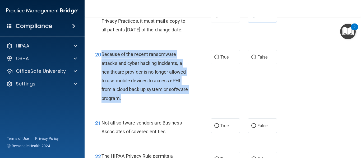
drag, startPoint x: 157, startPoint y: 119, endPoint x: 102, endPoint y: 74, distance: 71.2
click at [102, 74] on div "Because of the recent ransomware attacks and cyber hacking incidents, a healthc…" at bounding box center [147, 76] width 93 height 53
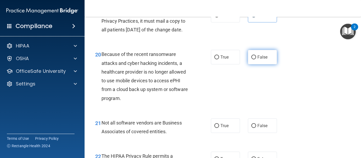
click at [257, 60] on span "False" at bounding box center [262, 57] width 10 height 5
click at [255, 59] on input "False" at bounding box center [253, 57] width 5 height 4
radio input "true"
click at [203, 97] on div "20 Because of the recent ransomware attacks and cyber hacking incidents, a heal…" at bounding box center [153, 77] width 132 height 55
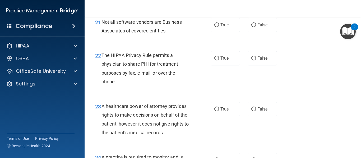
scroll to position [1084, 0]
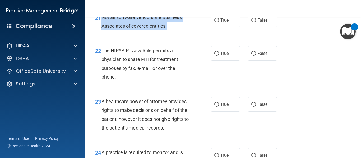
drag, startPoint x: 176, startPoint y: 48, endPoint x: 102, endPoint y: 34, distance: 75.4
click at [102, 30] on div "Not all software vendors are Business Associates of covered entities." at bounding box center [147, 21] width 93 height 17
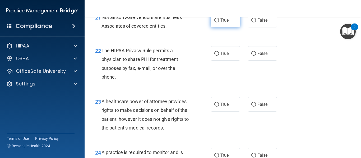
click at [223, 23] on span "True" at bounding box center [224, 20] width 8 height 5
click at [219, 22] on input "True" at bounding box center [216, 20] width 5 height 4
radio input "true"
click at [200, 40] on div "21 Not all software vendors are Business Associates of covered entities. True F…" at bounding box center [222, 22] width 263 height 33
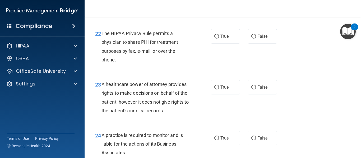
scroll to position [1110, 0]
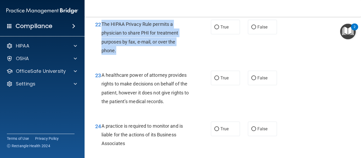
drag, startPoint x: 123, startPoint y: 70, endPoint x: 102, endPoint y: 40, distance: 37.3
click at [102, 40] on div "The HIPAA Privacy Rule permits a physician to share PHI for treatment purposes …" at bounding box center [147, 37] width 93 height 35
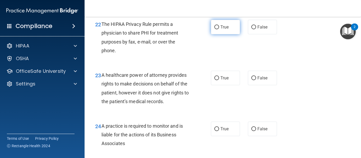
click at [220, 30] on span "True" at bounding box center [224, 27] width 8 height 5
click at [219, 29] on input "True" at bounding box center [216, 27] width 5 height 4
radio input "true"
click at [198, 56] on div "22 The HIPAA Privacy Rule permits a physician to share PHI for treatment purpos…" at bounding box center [153, 39] width 132 height 38
click at [193, 58] on div "22 The HIPAA Privacy Rule permits a physician to share PHI for treatment purpos…" at bounding box center [153, 39] width 132 height 38
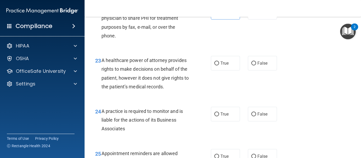
scroll to position [1136, 0]
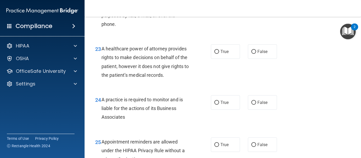
click at [195, 71] on div "23 A healthcare power of attorney provides rights to make decisions on behalf o…" at bounding box center [153, 63] width 132 height 38
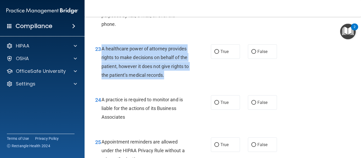
drag, startPoint x: 176, startPoint y: 92, endPoint x: 101, endPoint y: 65, distance: 79.7
click at [101, 65] on div "23 A healthcare power of attorney provides rights to make decisions on behalf o…" at bounding box center [153, 63] width 132 height 38
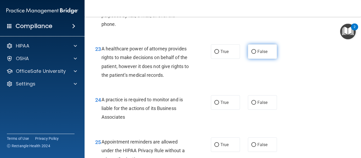
click at [262, 54] on span "False" at bounding box center [262, 51] width 10 height 5
click at [256, 54] on input "False" at bounding box center [253, 52] width 5 height 4
radio input "true"
click at [186, 80] on div "A healthcare power of attorney provides rights to make decisions on behalf of t…" at bounding box center [147, 61] width 93 height 35
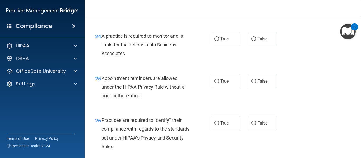
scroll to position [1216, 0]
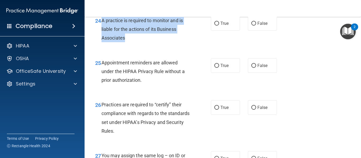
drag, startPoint x: 132, startPoint y: 61, endPoint x: 102, endPoint y: 39, distance: 37.1
click at [102, 39] on div "24 A practice is required to monitor and is liable for the actions of its Busin…" at bounding box center [153, 30] width 132 height 29
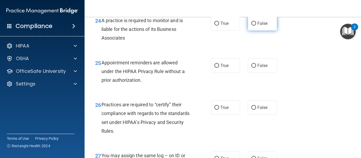
click at [274, 31] on label "False" at bounding box center [262, 23] width 29 height 15
click at [256, 26] on input "False" at bounding box center [253, 24] width 5 height 4
radio input "true"
click at [199, 76] on div "25 Appointment reminders are allowed under the HIPAA Privacy Rule without a pri…" at bounding box center [153, 72] width 132 height 29
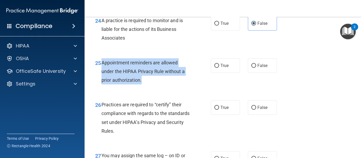
drag, startPoint x: 143, startPoint y: 98, endPoint x: 102, endPoint y: 80, distance: 44.2
click at [102, 80] on div "Appointment reminders are allowed under the HIPAA Privacy Rule without a prior …" at bounding box center [147, 71] width 93 height 26
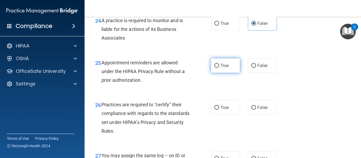
click at [215, 73] on label "True" at bounding box center [225, 65] width 29 height 15
click at [215, 68] on input "True" at bounding box center [216, 66] width 5 height 4
radio input "true"
click at [203, 87] on div "25 Appointment reminders are allowed under the HIPAA Privacy Rule without a pri…" at bounding box center [153, 72] width 132 height 29
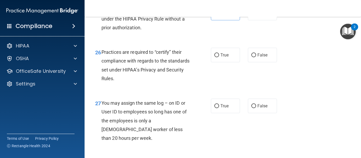
scroll to position [1268, 0]
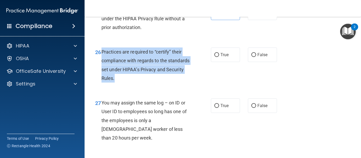
drag, startPoint x: 137, startPoint y: 96, endPoint x: 102, endPoint y: 69, distance: 44.0
click at [102, 69] on div "Practices are required to “certify” their compliance with regards to the standa…" at bounding box center [147, 65] width 93 height 35
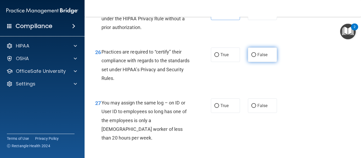
click at [272, 62] on label "False" at bounding box center [262, 55] width 29 height 15
click at [256, 57] on input "False" at bounding box center [253, 55] width 5 height 4
radio input "true"
click at [187, 85] on div "26 Practices are required to “certify” their compliance with regards to the sta…" at bounding box center [153, 67] width 132 height 38
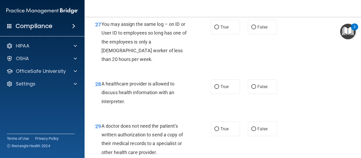
scroll to position [1348, 0]
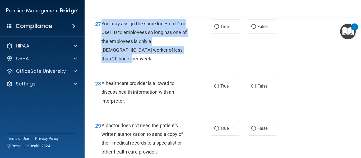
drag, startPoint x: 175, startPoint y: 66, endPoint x: 102, endPoint y: 40, distance: 77.8
click at [102, 40] on div "You may assign the same log – on ID or User ID to employees so long has one of …" at bounding box center [147, 41] width 93 height 44
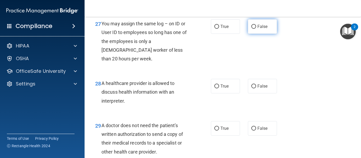
click at [257, 29] on span "False" at bounding box center [262, 26] width 10 height 5
click at [256, 29] on input "False" at bounding box center [253, 27] width 5 height 4
radio input "true"
click at [179, 72] on div "27 You may assign the same log – on ID or User ID to employees so long has one …" at bounding box center [222, 43] width 263 height 60
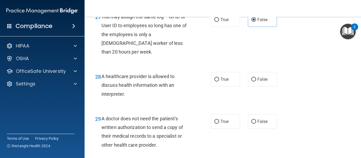
scroll to position [1374, 0]
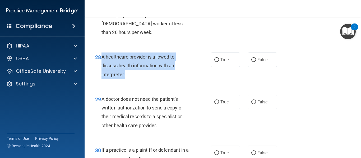
drag, startPoint x: 139, startPoint y: 85, endPoint x: 100, endPoint y: 67, distance: 42.6
click at [100, 67] on div "28 A healthcare provider is allowed to discuss health information with an inter…" at bounding box center [153, 67] width 132 height 29
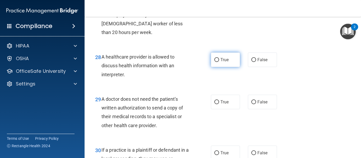
click at [226, 62] on span "True" at bounding box center [224, 59] width 8 height 5
click at [219, 62] on input "True" at bounding box center [216, 60] width 5 height 4
radio input "true"
click at [198, 88] on div "28 A healthcare provider is allowed to discuss health information with an inter…" at bounding box center [222, 67] width 263 height 42
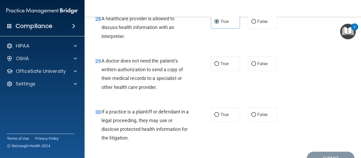
scroll to position [1427, 0]
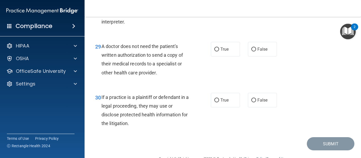
drag, startPoint x: 165, startPoint y: 87, endPoint x: 101, endPoint y: 56, distance: 70.6
click at [101, 56] on div "29 A doctor does not need the patient’s written authorization to send a copy of…" at bounding box center [153, 61] width 132 height 38
click at [220, 52] on span "True" at bounding box center [224, 49] width 8 height 5
click at [219, 52] on input "True" at bounding box center [216, 50] width 5 height 4
radio input "true"
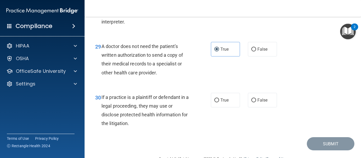
click at [193, 80] on div "29 A doctor does not need the patient’s written authorization to send a copy of…" at bounding box center [153, 61] width 132 height 38
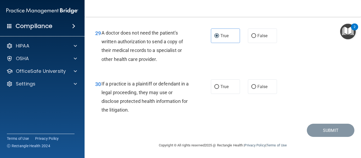
scroll to position [1449, 0]
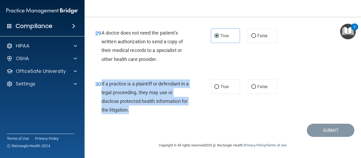
drag, startPoint x: 147, startPoint y: 114, endPoint x: 100, endPoint y: 86, distance: 54.7
click at [100, 86] on div "30 If a practice is a plaintiff or defendant in a legal proceeding, they may us…" at bounding box center [153, 99] width 132 height 38
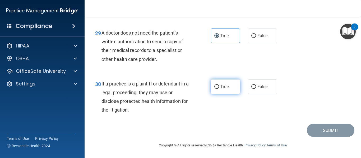
click at [229, 91] on label "True" at bounding box center [225, 87] width 29 height 15
click at [219, 89] on input "True" at bounding box center [216, 87] width 5 height 4
radio input "true"
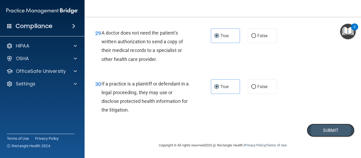
click at [334, 127] on button "Submit" at bounding box center [331, 130] width 48 height 13
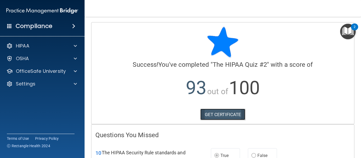
click at [219, 115] on link "GET CERTIFICATE" at bounding box center [222, 115] width 45 height 12
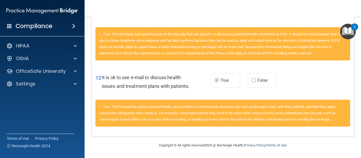
scroll to position [25, 0]
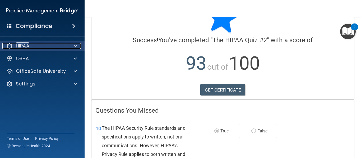
click at [70, 48] on div at bounding box center [74, 46] width 13 height 6
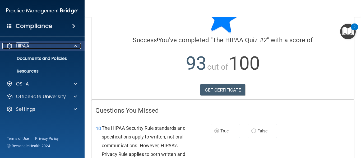
click at [74, 47] on span at bounding box center [75, 46] width 3 height 6
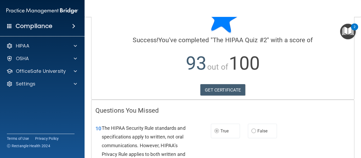
click at [346, 32] on img "Open Resource Center, 2 new notifications" at bounding box center [348, 32] width 16 height 16
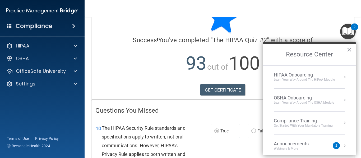
click at [304, 76] on div "HIPAA Onboarding" at bounding box center [304, 75] width 61 height 6
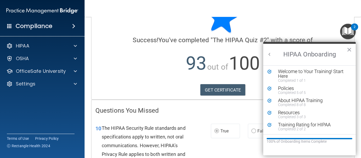
scroll to position [1, 0]
click at [269, 53] on button "Back to Resource Center Home" at bounding box center [269, 54] width 5 height 5
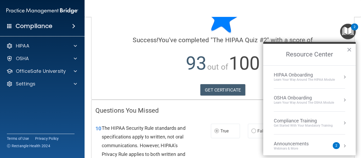
scroll to position [0, 0]
click at [297, 123] on div "Compliance Training" at bounding box center [303, 121] width 59 height 6
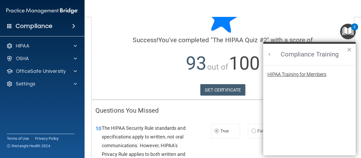
click at [292, 74] on div "HIPAA Training for Members" at bounding box center [296, 74] width 59 height 5
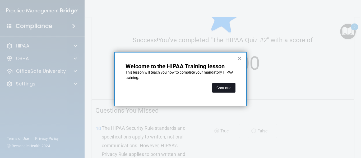
click at [225, 89] on button "Continue" at bounding box center [223, 88] width 23 height 10
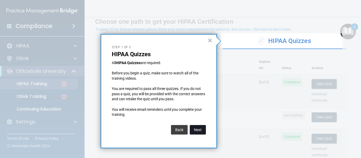
click at [196, 132] on button "Next" at bounding box center [198, 130] width 16 height 10
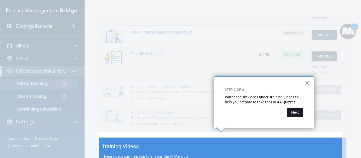
click at [299, 111] on button "Next" at bounding box center [295, 113] width 16 height 10
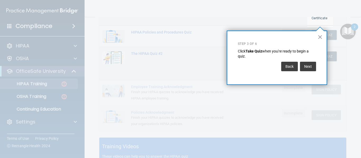
scroll to position [81, 0]
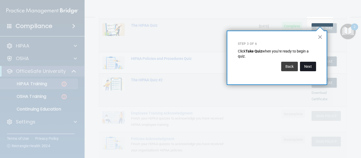
click at [304, 65] on button "Next" at bounding box center [308, 67] width 16 height 10
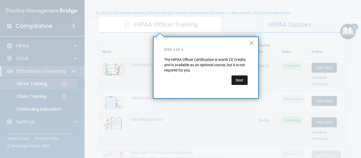
click at [236, 81] on button "Next" at bounding box center [239, 81] width 16 height 10
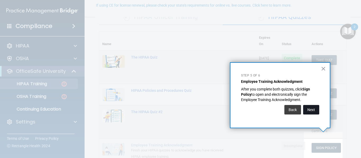
click at [311, 111] on button "Next" at bounding box center [311, 110] width 16 height 10
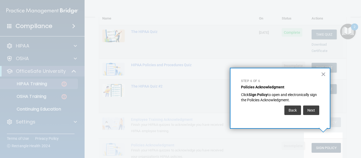
click at [311, 111] on button "Next" at bounding box center [311, 111] width 16 height 10
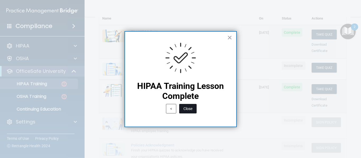
click at [184, 108] on button "Close" at bounding box center [187, 109] width 17 height 10
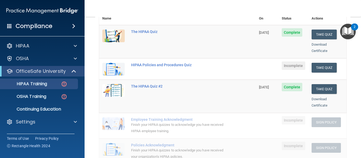
drag, startPoint x: 315, startPoint y: 60, endPoint x: 208, endPoint y: 64, distance: 107.1
click at [207, 64] on td "HIPAA Policies and Procedures Quiz" at bounding box center [192, 68] width 128 height 21
click at [318, 63] on button "Take Quiz" at bounding box center [324, 68] width 25 height 10
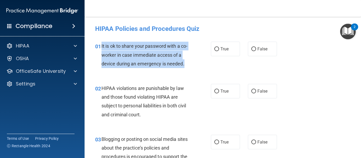
drag, startPoint x: 191, startPoint y: 64, endPoint x: 102, endPoint y: 48, distance: 91.1
click at [102, 48] on div "It is ok to share your password with a co-worker in case immediate access of a …" at bounding box center [147, 55] width 93 height 26
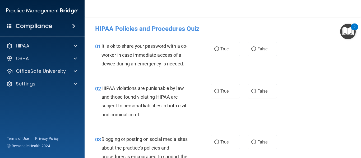
click at [221, 66] on div "01 It is ok to share your password with a co-worker in case immediate access of…" at bounding box center [222, 56] width 263 height 42
click at [263, 48] on span "False" at bounding box center [262, 49] width 10 height 5
click at [256, 48] on input "False" at bounding box center [253, 49] width 5 height 4
radio input "true"
click at [191, 69] on div "01 It is ok to share your password with a co-worker in case immediate access of…" at bounding box center [153, 56] width 132 height 29
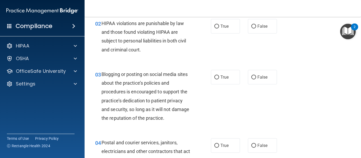
scroll to position [53, 0]
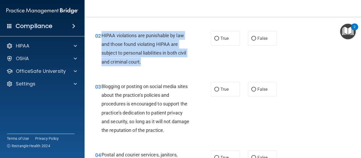
drag, startPoint x: 153, startPoint y: 63, endPoint x: 103, endPoint y: 35, distance: 57.6
click at [103, 35] on div "HIPAA violations are punishable by law and those found violating HIPAA are subj…" at bounding box center [147, 48] width 93 height 35
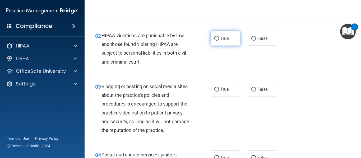
click at [220, 37] on span "True" at bounding box center [224, 38] width 8 height 5
click at [219, 37] on input "True" at bounding box center [216, 39] width 5 height 4
radio input "true"
drag, startPoint x: 200, startPoint y: 67, endPoint x: 201, endPoint y: 78, distance: 11.7
click at [200, 67] on div "02 HIPAA violations are punishable by law and those found violating HIPAA are s…" at bounding box center [153, 50] width 132 height 38
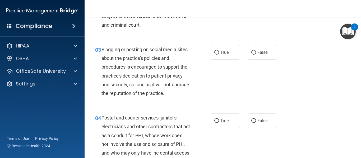
scroll to position [106, 0]
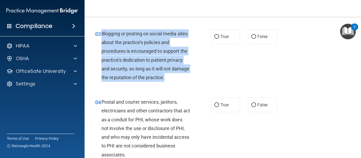
drag, startPoint x: 187, startPoint y: 79, endPoint x: 103, endPoint y: 35, distance: 95.5
click at [103, 35] on div "Blogging or posting on social media sites about the practice’s policies and pro…" at bounding box center [147, 55] width 93 height 53
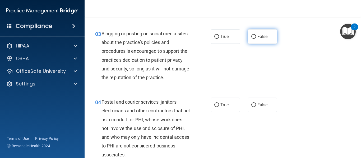
click at [248, 37] on label "False" at bounding box center [262, 36] width 29 height 15
click at [251, 37] on input "False" at bounding box center [253, 37] width 5 height 4
radio input "true"
click at [206, 77] on div "03 Blogging or posting on social media sites about the practice’s policies and …" at bounding box center [153, 56] width 132 height 55
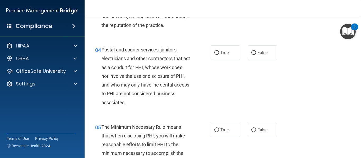
scroll to position [159, 0]
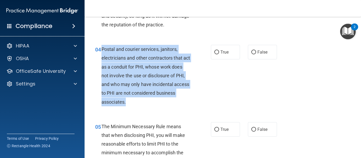
drag, startPoint x: 173, startPoint y: 101, endPoint x: 102, endPoint y: 49, distance: 88.0
click at [102, 49] on div "Postal and courier services, janitors, electricians and other contractors that …" at bounding box center [147, 76] width 93 height 62
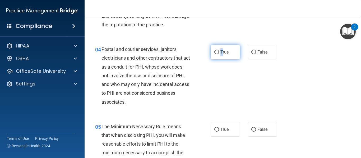
click at [220, 53] on span "True" at bounding box center [224, 52] width 8 height 5
click at [184, 101] on div "Postal and courier services, janitors, electricians and other contractors that …" at bounding box center [147, 76] width 93 height 62
click at [214, 52] on input "True" at bounding box center [216, 52] width 5 height 4
radio input "true"
click at [187, 111] on div "04 Postal and courier services, janitors, electricians and other contractors th…" at bounding box center [222, 76] width 263 height 77
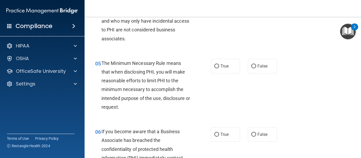
scroll to position [238, 0]
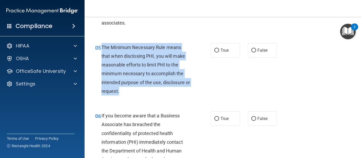
drag, startPoint x: 147, startPoint y: 98, endPoint x: 101, endPoint y: 48, distance: 67.7
click at [101, 48] on div "05 The Minimum Necessary Rule means that when disclosing PHI, you will make rea…" at bounding box center [153, 70] width 132 height 55
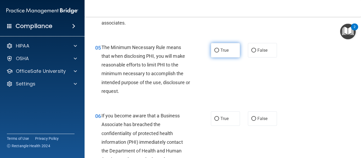
click at [225, 50] on span "True" at bounding box center [224, 50] width 8 height 5
click at [219, 50] on input "True" at bounding box center [216, 51] width 5 height 4
radio input "true"
click at [191, 84] on div "The Minimum Necessary Rule means that when disclosing PHI, you will make reason…" at bounding box center [147, 69] width 93 height 53
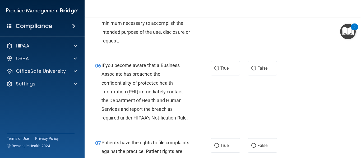
scroll to position [291, 0]
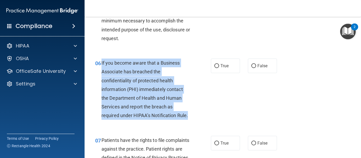
drag, startPoint x: 192, startPoint y: 118, endPoint x: 101, endPoint y: 63, distance: 106.0
click at [101, 63] on div "06 If you become aware that a Business Associate has breached the confidentiali…" at bounding box center [153, 91] width 132 height 64
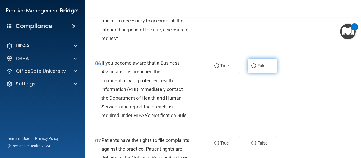
click at [262, 69] on label "False" at bounding box center [262, 66] width 29 height 15
click at [256, 68] on input "False" at bounding box center [253, 66] width 5 height 4
radio input "true"
click at [215, 105] on div "06 If you become aware that a Business Associate has breached the confidentiali…" at bounding box center [153, 91] width 132 height 64
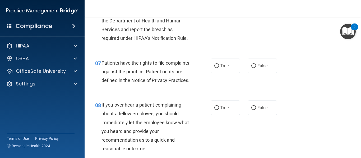
scroll to position [370, 0]
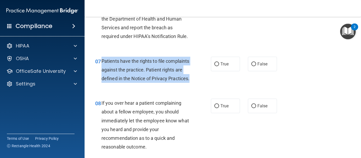
drag, startPoint x: 138, startPoint y: 88, endPoint x: 102, endPoint y: 61, distance: 45.5
click at [102, 61] on div "07 Patients have the rights to file complaints against the practice. Patient ri…" at bounding box center [153, 71] width 132 height 29
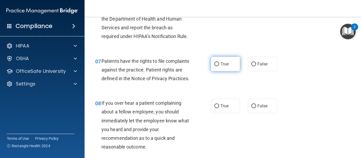
click at [230, 67] on label "True" at bounding box center [225, 64] width 29 height 15
click at [219, 66] on input "True" at bounding box center [216, 64] width 5 height 4
radio input "true"
click at [192, 83] on div "Patients have the rights to file complaints against the practice. Patient right…" at bounding box center [147, 70] width 93 height 26
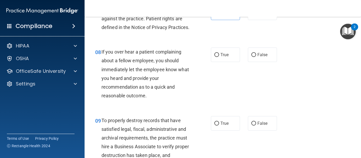
scroll to position [423, 0]
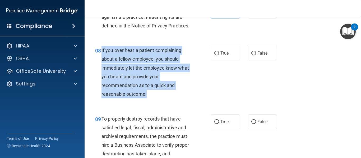
drag, startPoint x: 151, startPoint y: 104, endPoint x: 101, endPoint y: 62, distance: 65.6
click at [101, 62] on div "08 If you over hear a patient complaining about a fellow employee, you should i…" at bounding box center [153, 73] width 132 height 55
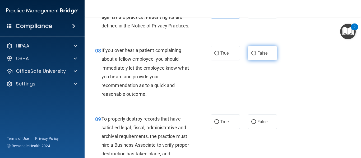
click at [255, 58] on label "False" at bounding box center [262, 53] width 29 height 15
click at [255, 55] on input "False" at bounding box center [253, 54] width 5 height 4
radio input "true"
click at [202, 93] on div "08 If you over hear a patient complaining about a fellow employee, you should i…" at bounding box center [153, 73] width 132 height 55
click at [197, 101] on div "08 If you over hear a patient complaining about a fellow employee, you should i…" at bounding box center [153, 73] width 132 height 55
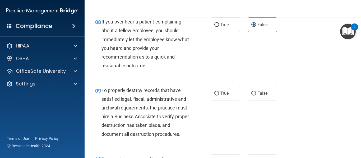
scroll to position [476, 0]
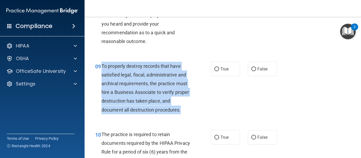
drag, startPoint x: 165, startPoint y: 121, endPoint x: 103, endPoint y: 75, distance: 77.0
click at [103, 75] on div "To properly destroy records that have satisfied legal, fiscal, administrative a…" at bounding box center [147, 88] width 93 height 53
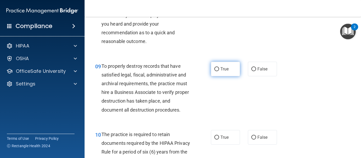
click at [220, 72] on span "True" at bounding box center [224, 69] width 8 height 5
click at [219, 71] on input "True" at bounding box center [216, 69] width 5 height 4
radio input "true"
click at [196, 95] on div "09 To properly destroy records that have satisfied legal, fiscal, administrativ…" at bounding box center [153, 89] width 132 height 55
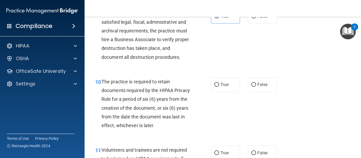
scroll to position [502, 0]
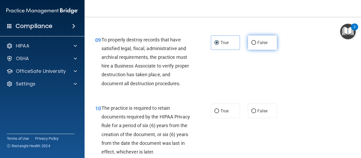
click at [258, 49] on label "False" at bounding box center [262, 42] width 29 height 15
click at [256, 45] on input "False" at bounding box center [253, 43] width 5 height 4
radio input "true"
radio input "false"
click at [181, 123] on div "The practice is required to retain documents required by the HIPAA Privacy Rule…" at bounding box center [147, 130] width 93 height 53
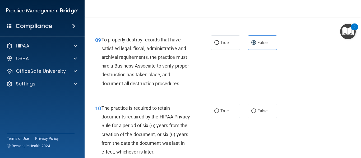
scroll to position [555, 0]
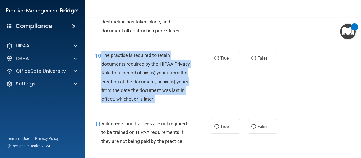
drag, startPoint x: 146, startPoint y: 108, endPoint x: 101, endPoint y: 66, distance: 61.5
click at [101, 66] on div "10 The practice is required to retain documents required by the HIPAA Privacy R…" at bounding box center [153, 78] width 132 height 55
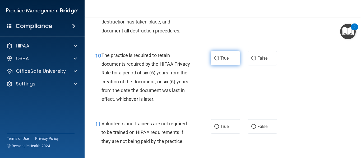
click at [222, 61] on span "True" at bounding box center [224, 58] width 8 height 5
click at [219, 61] on input "True" at bounding box center [216, 59] width 5 height 4
radio input "true"
click at [188, 97] on div "The practice is required to retain documents required by the HIPAA Privacy Rule…" at bounding box center [147, 77] width 93 height 53
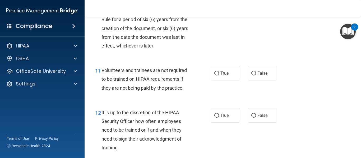
scroll to position [608, 0]
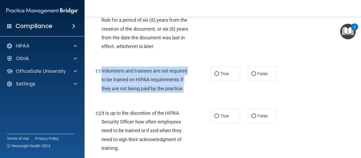
drag, startPoint x: 187, startPoint y: 100, endPoint x: 103, endPoint y: 79, distance: 87.4
click at [103, 79] on div "Volunteers and trainees are not required to be trained on HIPAA requirements if…" at bounding box center [147, 80] width 93 height 26
click at [251, 76] on input "False" at bounding box center [253, 74] width 5 height 4
radio input "true"
click at [194, 96] on div "11 Volunteers and trainees are not required to be trained on HIPAA requirements…" at bounding box center [153, 81] width 132 height 29
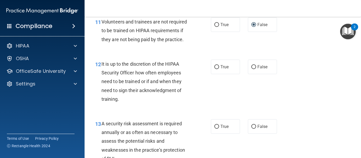
scroll to position [661, 0]
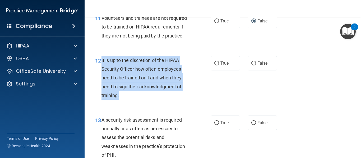
drag, startPoint x: 121, startPoint y: 103, endPoint x: 101, endPoint y: 69, distance: 39.3
click at [101, 69] on div "12 It is up to the discretion of the HIPAA Security Officer how often employees…" at bounding box center [153, 79] width 132 height 47
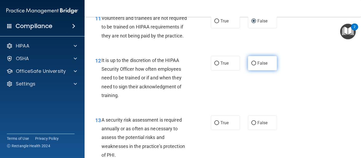
click at [256, 71] on label "False" at bounding box center [262, 63] width 29 height 15
click at [256, 66] on input "False" at bounding box center [253, 64] width 5 height 4
radio input "true"
click at [207, 93] on div "12 It is up to the discretion of the HIPAA Security Officer how often employees…" at bounding box center [153, 79] width 132 height 47
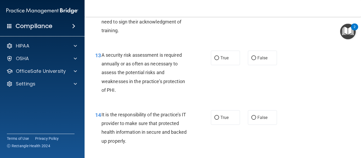
scroll to position [740, 0]
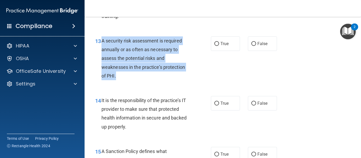
drag, startPoint x: 126, startPoint y: 89, endPoint x: 101, endPoint y: 51, distance: 44.5
click at [101, 51] on div "13 A security risk assessment is required annually or as often as necessary to …" at bounding box center [153, 59] width 132 height 47
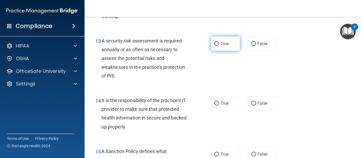
click at [226, 46] on span "True" at bounding box center [224, 43] width 8 height 5
click at [219, 46] on input "True" at bounding box center [216, 44] width 5 height 4
radio input "true"
click at [192, 80] on div "A security risk assessment is required annually or as often as necessary to ass…" at bounding box center [147, 58] width 93 height 44
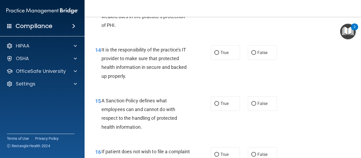
scroll to position [793, 0]
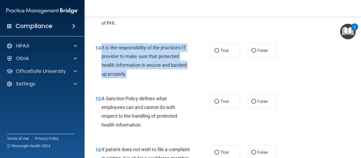
drag, startPoint x: 136, startPoint y: 88, endPoint x: 103, endPoint y: 57, distance: 46.0
click at [102, 57] on div "14 It is the responsibility of the practice’s IT provider to make sure that pro…" at bounding box center [153, 62] width 132 height 38
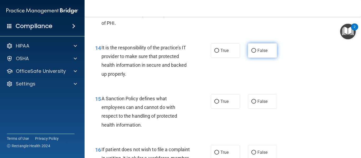
click at [254, 58] on label "False" at bounding box center [262, 50] width 29 height 15
click at [254, 53] on input "False" at bounding box center [253, 51] width 5 height 4
radio input "true"
click at [193, 100] on div "15 A Sanction Policy defines what employees can and cannot do with respect to t…" at bounding box center [222, 113] width 263 height 51
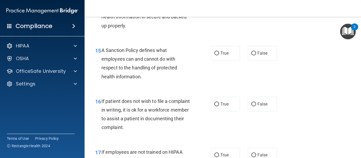
scroll to position [846, 0]
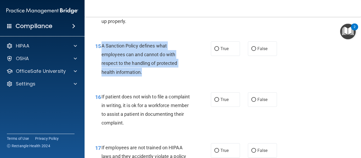
drag, startPoint x: 149, startPoint y: 86, endPoint x: 103, endPoint y: 54, distance: 56.1
click at [103, 54] on div "15 A Sanction Policy defines what employees can and cannot do with respect to t…" at bounding box center [153, 60] width 132 height 38
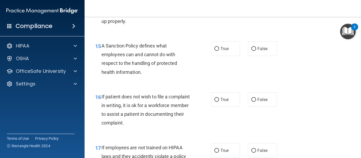
drag, startPoint x: 262, startPoint y: 56, endPoint x: 253, endPoint y: 65, distance: 12.3
click at [261, 51] on span "False" at bounding box center [262, 48] width 10 height 5
click at [256, 51] on input "False" at bounding box center [253, 49] width 5 height 4
radio input "true"
click at [209, 86] on div "15 A Sanction Policy defines what employees can and cannot do with respect to t…" at bounding box center [222, 60] width 263 height 51
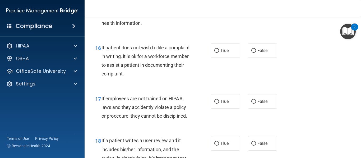
scroll to position [899, 0]
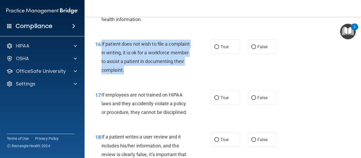
drag, startPoint x: 169, startPoint y: 81, endPoint x: 101, endPoint y: 53, distance: 73.2
click at [101, 53] on div "If patient does not wish to file a complaint in writing, it is ok for a workfor…" at bounding box center [147, 57] width 93 height 35
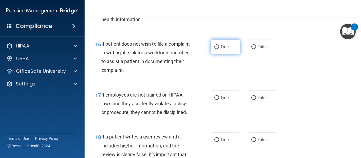
click at [227, 49] on span "True" at bounding box center [224, 46] width 8 height 5
click at [219, 49] on input "True" at bounding box center [216, 47] width 5 height 4
radio input "true"
click at [176, 95] on div "17 If employees are not trained on HIPAA laws and they accidently violate a pol…" at bounding box center [222, 105] width 263 height 42
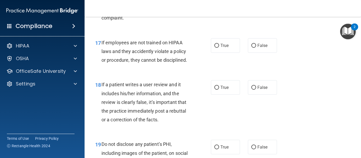
scroll to position [951, 0]
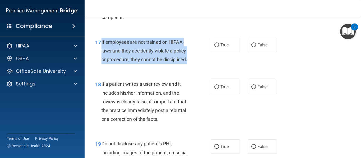
drag, startPoint x: 193, startPoint y: 67, endPoint x: 101, endPoint y: 49, distance: 93.4
click at [101, 49] on div "17 If employees are not trained on HIPAA laws and they accidently violate a pol…" at bounding box center [153, 52] width 132 height 29
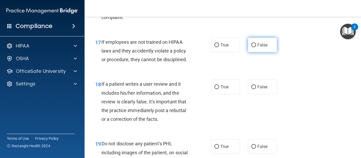
click at [265, 52] on label "False" at bounding box center [262, 45] width 29 height 15
click at [256, 47] on input "False" at bounding box center [253, 45] width 5 height 4
radio input "true"
click at [194, 83] on div "18 If a patient writes a user review and it includes his/her information, and t…" at bounding box center [222, 103] width 263 height 60
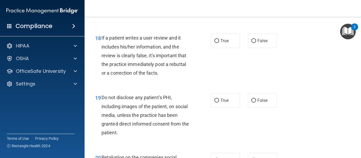
scroll to position [1004, 0]
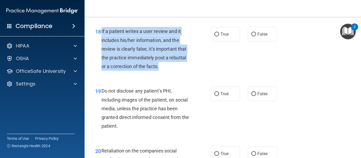
drag, startPoint x: 128, startPoint y: 69, endPoint x: 100, endPoint y: 41, distance: 39.6
click at [100, 41] on div "18 If a patient writes a user review and it includes his/her information, and t…" at bounding box center [153, 50] width 132 height 47
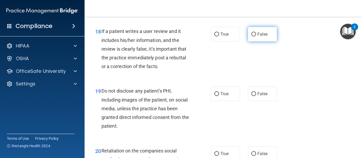
click at [264, 37] on span "False" at bounding box center [262, 34] width 10 height 5
click at [256, 36] on input "False" at bounding box center [253, 35] width 5 height 4
radio input "true"
click at [205, 80] on div "18 If a patient writes a user review and it includes his/her information, and t…" at bounding box center [222, 50] width 263 height 60
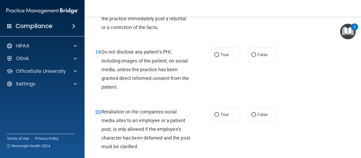
scroll to position [1057, 0]
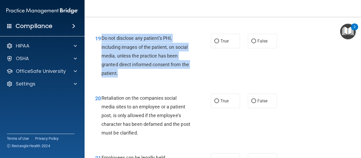
drag, startPoint x: 143, startPoint y: 84, endPoint x: 101, endPoint y: 47, distance: 55.4
click at [101, 47] on div "19 Do not disclose any patient’s PHI, including images of the patient, on socia…" at bounding box center [153, 57] width 132 height 47
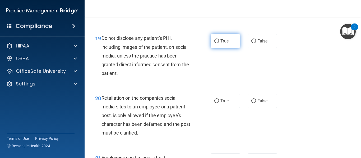
click at [225, 44] on span "True" at bounding box center [224, 41] width 8 height 5
click at [219, 43] on input "True" at bounding box center [216, 41] width 5 height 4
radio input "true"
click at [207, 80] on div "19 Do not disclose any patient’s PHI, including images of the patient, on socia…" at bounding box center [153, 57] width 132 height 47
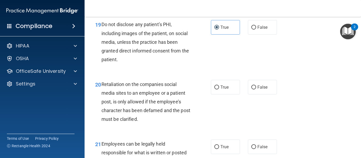
scroll to position [1084, 0]
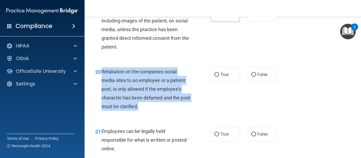
drag, startPoint x: 152, startPoint y: 114, endPoint x: 101, endPoint y: 81, distance: 61.5
click at [101, 81] on div "20 Retaliation on the companies social media sites to an employee or a patient …" at bounding box center [153, 90] width 132 height 47
drag, startPoint x: 253, startPoint y: 84, endPoint x: 224, endPoint y: 104, distance: 35.2
click at [254, 82] on label "False" at bounding box center [262, 74] width 29 height 15
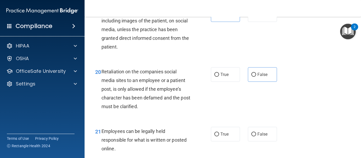
click at [217, 109] on div "20 Retaliation on the companies social media sites to an employee or a patient …" at bounding box center [222, 91] width 263 height 60
drag, startPoint x: 271, startPoint y: 82, endPoint x: 268, endPoint y: 82, distance: 2.9
click at [271, 82] on label "False" at bounding box center [262, 74] width 29 height 15
click at [256, 77] on input "False" at bounding box center [253, 75] width 5 height 4
radio input "true"
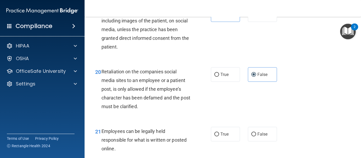
click at [199, 114] on div "20 Retaliation on the companies social media sites to an employee or a patient …" at bounding box center [153, 90] width 132 height 47
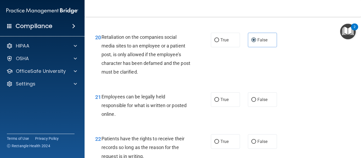
scroll to position [1136, 0]
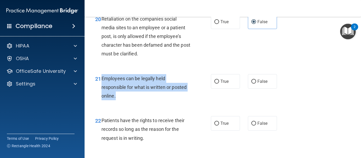
drag, startPoint x: 157, startPoint y: 105, endPoint x: 101, endPoint y: 85, distance: 59.4
click at [101, 85] on div "21 Employees can be legally held responsible for what is written or posted onli…" at bounding box center [153, 88] width 132 height 29
click at [215, 84] on input "True" at bounding box center [216, 82] width 5 height 4
radio input "true"
click at [193, 85] on div "21 Employees can be legally held responsible for what is written or posted onli…" at bounding box center [153, 88] width 132 height 29
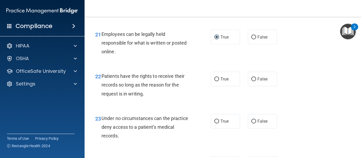
scroll to position [1189, 0]
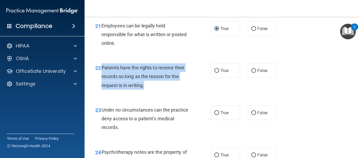
drag, startPoint x: 153, startPoint y: 95, endPoint x: 101, endPoint y: 75, distance: 55.1
click at [101, 75] on div "Patients have the rights to receive their records so long as the reason for the…" at bounding box center [147, 76] width 93 height 26
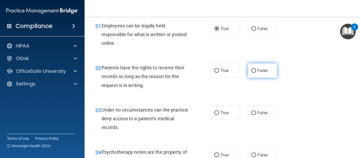
click at [256, 75] on label "False" at bounding box center [262, 70] width 29 height 15
click at [256, 73] on input "False" at bounding box center [253, 71] width 5 height 4
radio input "true"
click at [193, 92] on div "22 Patients have the rights to receive their records so long as the reason for …" at bounding box center [153, 77] width 132 height 29
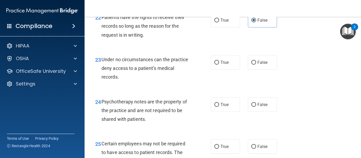
scroll to position [1242, 0]
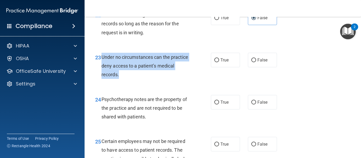
drag, startPoint x: 147, startPoint y: 88, endPoint x: 101, endPoint y: 67, distance: 50.2
click at [101, 67] on div "23 Under no circumstances can the practice deny access to a patient’s medical r…" at bounding box center [153, 67] width 132 height 29
click at [252, 62] on input "False" at bounding box center [253, 60] width 5 height 4
radio input "true"
click at [195, 82] on div "23 Under no circumstances can the practice deny access to a patient’s medical r…" at bounding box center [153, 67] width 132 height 29
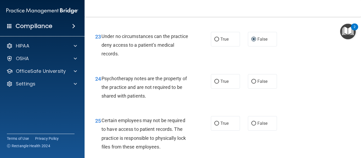
scroll to position [1295, 0]
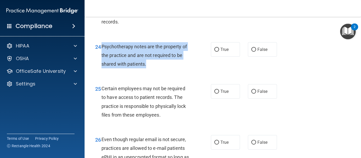
drag, startPoint x: 126, startPoint y: 72, endPoint x: 100, endPoint y: 57, distance: 28.9
click at [100, 57] on div "24 Psychotherapy notes are the property of the practice and are not required to…" at bounding box center [153, 56] width 132 height 29
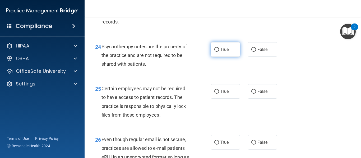
click at [211, 57] on label "True" at bounding box center [225, 49] width 29 height 15
click at [214, 52] on input "True" at bounding box center [216, 50] width 5 height 4
radio input "true"
drag, startPoint x: 202, startPoint y: 77, endPoint x: 190, endPoint y: 89, distance: 17.0
click at [202, 71] on div "24 Psychotherapy notes are the property of the practice and are not required to…" at bounding box center [153, 56] width 132 height 29
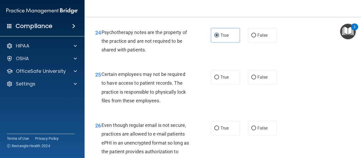
scroll to position [1321, 0]
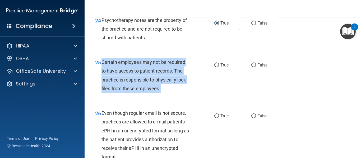
drag, startPoint x: 173, startPoint y: 103, endPoint x: 105, endPoint y: 75, distance: 73.8
click at [104, 74] on div "25 Certain employees may not be required to have access to patient records. The…" at bounding box center [153, 77] width 132 height 38
click at [168, 93] on div "Certain employees may not be required to have access to patient records. The pr…" at bounding box center [147, 75] width 93 height 35
drag, startPoint x: 162, startPoint y: 94, endPoint x: 160, endPoint y: 98, distance: 4.4
click at [162, 93] on div "Certain employees may not be required to have access to patient records. The pr…" at bounding box center [147, 75] width 93 height 35
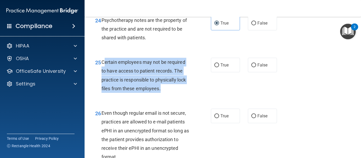
click at [169, 93] on div "Certain employees may not be required to have access to patient records. The pr…" at bounding box center [147, 75] width 93 height 35
drag, startPoint x: 169, startPoint y: 97, endPoint x: 100, endPoint y: 72, distance: 73.6
click at [100, 72] on div "25 Certain employees may not be required to have access to patient records. The…" at bounding box center [153, 77] width 132 height 38
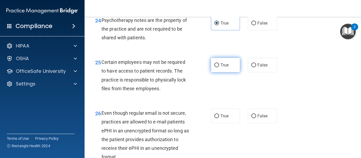
click at [220, 68] on span "True" at bounding box center [224, 65] width 8 height 5
click at [219, 67] on input "True" at bounding box center [216, 65] width 5 height 4
radio input "true"
click at [199, 92] on div "25 Certain employees may not be required to have access to patient records. The…" at bounding box center [153, 77] width 132 height 38
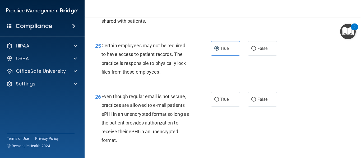
scroll to position [1374, 0]
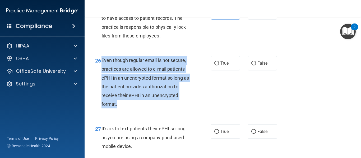
drag, startPoint x: 154, startPoint y: 114, endPoint x: 101, endPoint y: 67, distance: 70.0
click at [101, 67] on div "Even though regular email is not secure, practices are allowed to e-mail patien…" at bounding box center [147, 82] width 93 height 53
click at [201, 94] on div "26 Even though regular email is not secure, practices are allowed to e-mail pat…" at bounding box center [153, 83] width 132 height 55
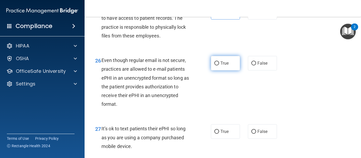
click at [220, 66] on span "True" at bounding box center [224, 63] width 8 height 5
click at [219, 66] on input "True" at bounding box center [216, 64] width 5 height 4
radio input "true"
click at [95, 101] on div "26 Even though regular email is not secure, practices are allowed to e-mail pat…" at bounding box center [153, 83] width 132 height 55
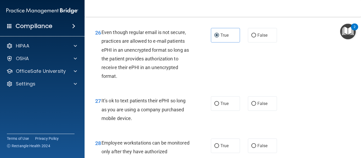
scroll to position [1427, 0]
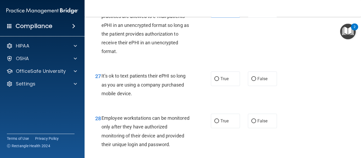
drag, startPoint x: 133, startPoint y: 103, endPoint x: 100, endPoint y: 88, distance: 35.9
click at [100, 88] on div "27 It’s ok to text patients their ePHI so long as you are using a company purch…" at bounding box center [153, 86] width 132 height 29
click at [257, 81] on span "False" at bounding box center [262, 78] width 10 height 5
click at [256, 81] on input "False" at bounding box center [253, 79] width 5 height 4
radio input "true"
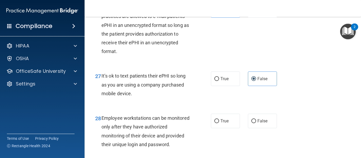
click at [203, 101] on div "27 It’s ok to text patients their ePHI so long as you are using a company purch…" at bounding box center [153, 86] width 132 height 29
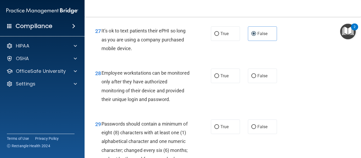
scroll to position [1480, 0]
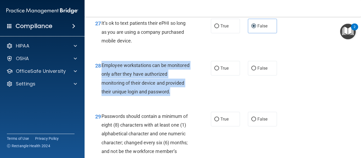
drag, startPoint x: 145, startPoint y: 109, endPoint x: 101, endPoint y: 75, distance: 56.0
click at [101, 75] on div "28 Employee workstations can be monitored only after they have authorized monit…" at bounding box center [153, 80] width 132 height 38
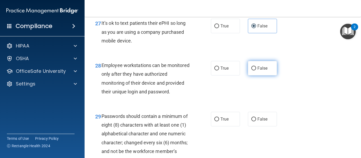
click at [257, 71] on span "False" at bounding box center [262, 68] width 10 height 5
click at [256, 71] on input "False" at bounding box center [253, 69] width 5 height 4
radio input "true"
click at [209, 95] on div "28 Employee workstations can be monitored only after they have authorized monit…" at bounding box center [153, 80] width 132 height 38
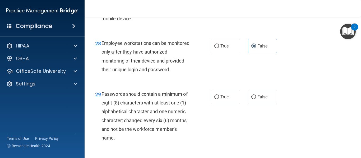
scroll to position [1533, 0]
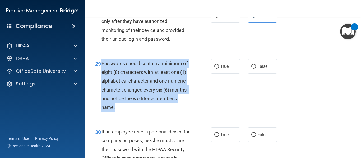
drag, startPoint x: 161, startPoint y: 125, endPoint x: 102, endPoint y: 80, distance: 73.9
click at [102, 80] on div "Passwords should contain a minimum of eight (8) characters with at least one (1…" at bounding box center [147, 85] width 93 height 53
click at [196, 100] on div "29 Passwords should contain a minimum of eight (8) characters with at least one…" at bounding box center [153, 86] width 132 height 55
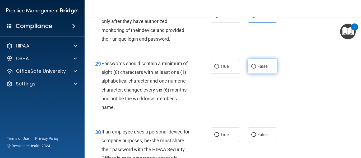
click at [251, 69] on input "False" at bounding box center [253, 67] width 5 height 4
radio input "true"
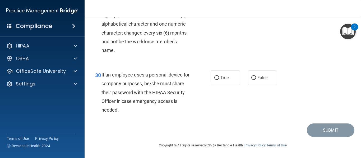
scroll to position [1607, 0]
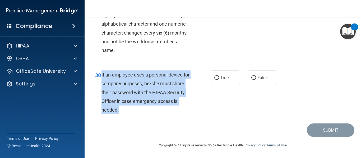
drag, startPoint x: 152, startPoint y: 108, endPoint x: 101, endPoint y: 75, distance: 60.8
click at [101, 75] on div "If an employee uses a personal device for company purposes, he/she must share t…" at bounding box center [147, 93] width 93 height 44
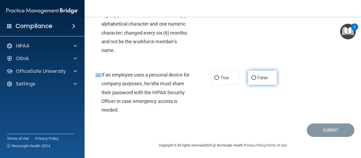
click at [255, 81] on label "False" at bounding box center [262, 78] width 29 height 15
click at [255, 80] on input "False" at bounding box center [253, 78] width 5 height 4
radio input "true"
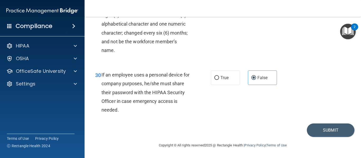
click at [240, 111] on div "30 If an employee uses a personal device for company purposes, he/she must shar…" at bounding box center [222, 94] width 263 height 60
click at [321, 132] on button "Submit" at bounding box center [331, 130] width 48 height 13
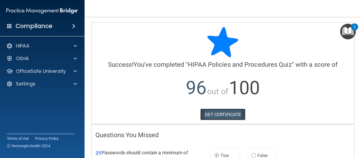
click at [223, 118] on link "GET CERTIFICATE" at bounding box center [222, 115] width 45 height 12
click at [352, 30] on div "2" at bounding box center [354, 27] width 7 height 7
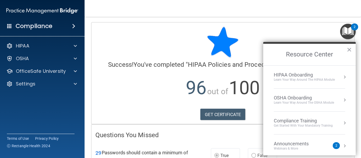
click at [278, 24] on div "Calculating your score.... Success! You've completed " HIPAA Policies and Proce…" at bounding box center [222, 73] width 263 height 102
click at [280, 36] on div at bounding box center [222, 42] width 255 height 32
click at [349, 49] on button "×" at bounding box center [349, 49] width 5 height 8
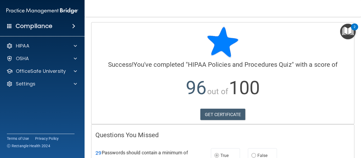
click at [346, 32] on img "Open Resource Center, 2 new notifications" at bounding box center [348, 32] width 16 height 16
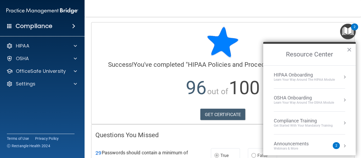
click at [292, 124] on div "Get Started with your mandatory training" at bounding box center [303, 126] width 59 height 4
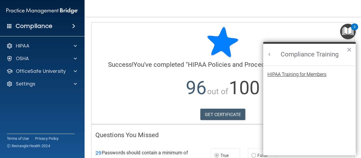
click at [295, 73] on div "HIPAA Training for Members" at bounding box center [296, 74] width 59 height 5
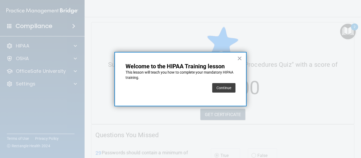
click at [224, 85] on button "Continue" at bounding box center [223, 88] width 23 height 10
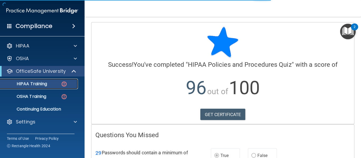
click at [41, 83] on p "HIPAA Training" at bounding box center [25, 83] width 44 height 5
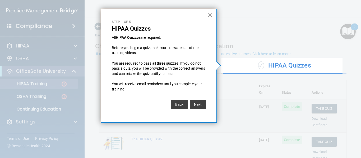
click at [209, 15] on button "×" at bounding box center [209, 15] width 5 height 8
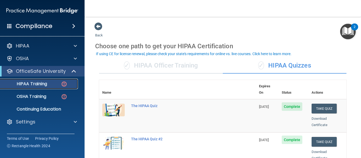
click at [30, 82] on p "HIPAA Training" at bounding box center [25, 83] width 44 height 5
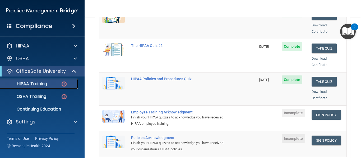
scroll to position [106, 0]
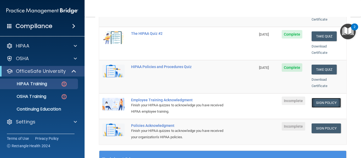
click at [323, 98] on link "Sign Policy" at bounding box center [326, 103] width 29 height 10
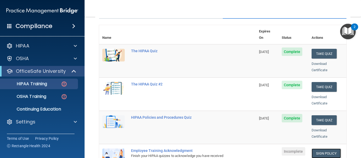
scroll to position [53, 0]
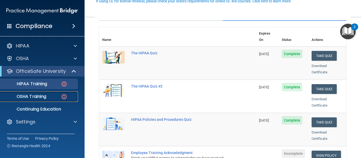
click at [47, 95] on div "OSHA Training" at bounding box center [39, 96] width 72 height 5
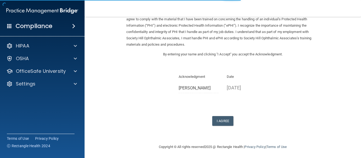
scroll to position [33, 0]
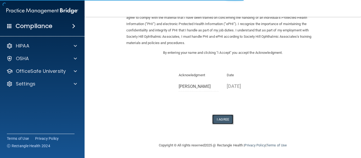
click at [222, 121] on button "I Agree" at bounding box center [222, 120] width 21 height 10
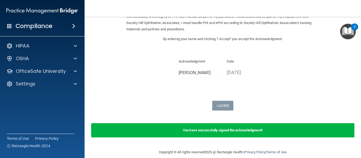
scroll to position [54, 0]
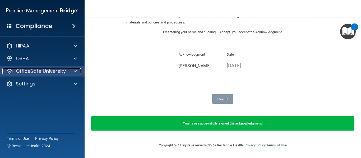
click at [34, 70] on p "OfficeSafe University" at bounding box center [41, 71] width 50 height 6
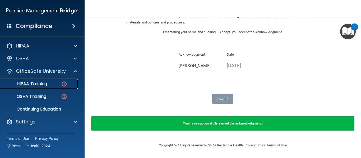
click at [46, 86] on p "HIPAA Training" at bounding box center [25, 83] width 44 height 5
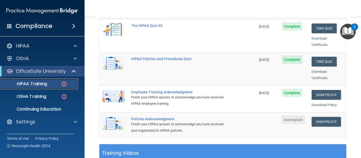
scroll to position [126, 0]
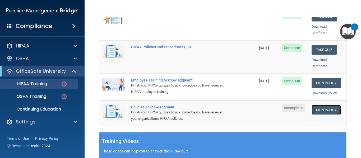
click at [322, 105] on link "Sign Policy" at bounding box center [326, 110] width 29 height 10
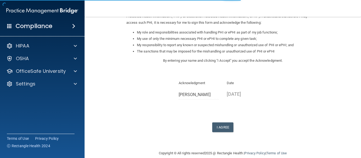
scroll to position [79, 0]
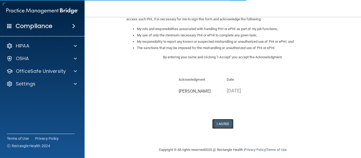
click at [221, 122] on button "I Agree" at bounding box center [222, 124] width 21 height 10
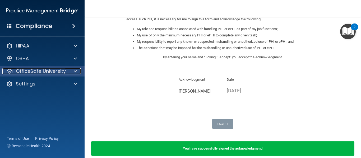
click at [40, 71] on p "OfficeSafe University" at bounding box center [41, 71] width 50 height 6
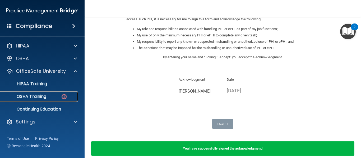
click at [53, 97] on div "OSHA Training" at bounding box center [39, 96] width 72 height 5
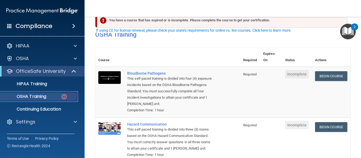
scroll to position [26, 0]
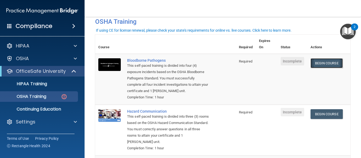
click at [338, 63] on link "Begin Course" at bounding box center [327, 63] width 32 height 10
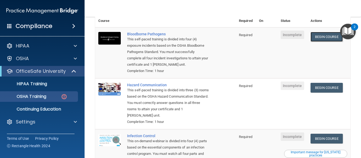
scroll to position [0, 0]
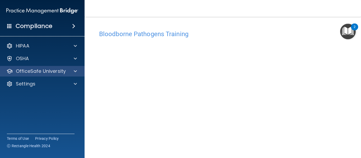
click at [39, 75] on div "OfficeSafe University" at bounding box center [42, 71] width 85 height 11
click at [72, 72] on div at bounding box center [74, 71] width 13 height 6
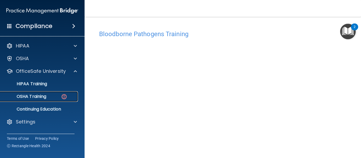
click at [52, 97] on div "OSHA Training" at bounding box center [39, 96] width 72 height 5
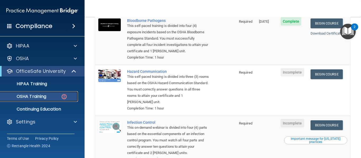
scroll to position [79, 0]
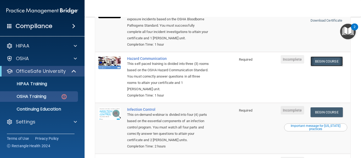
click at [329, 63] on link "Begin Course" at bounding box center [327, 62] width 32 height 10
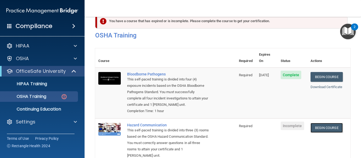
scroll to position [0, 0]
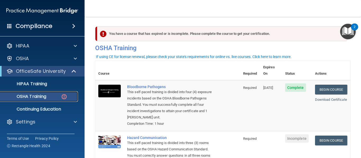
click at [45, 99] on p "OSHA Training" at bounding box center [24, 96] width 43 height 5
click at [46, 94] on p "OSHA Training" at bounding box center [24, 96] width 43 height 5
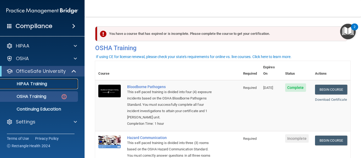
click at [45, 82] on p "HIPAA Training" at bounding box center [25, 83] width 44 height 5
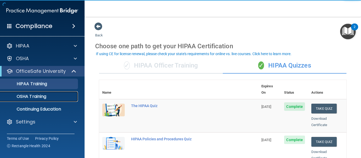
click at [40, 96] on p "OSHA Training" at bounding box center [24, 96] width 43 height 5
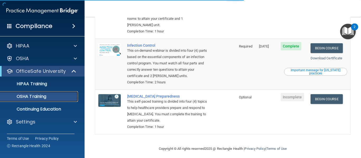
scroll to position [133, 0]
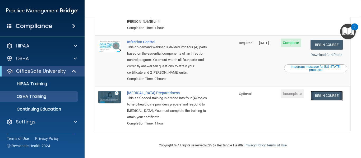
click at [334, 97] on link "Begin Course" at bounding box center [327, 96] width 32 height 10
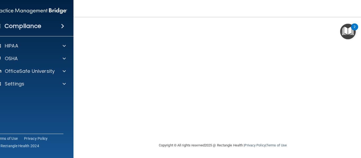
scroll to position [33, 0]
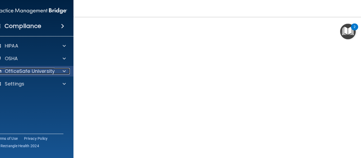
click at [60, 70] on div at bounding box center [63, 71] width 13 height 6
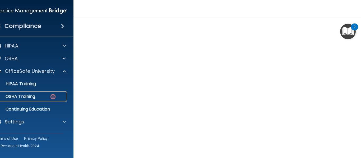
click at [35, 99] on div "OSHA Training" at bounding box center [28, 96] width 72 height 5
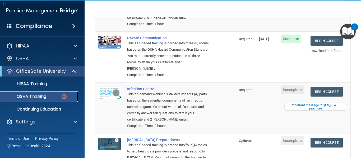
scroll to position [113, 0]
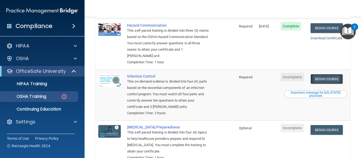
click at [325, 80] on link "Begin Course" at bounding box center [327, 79] width 32 height 10
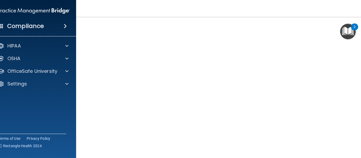
scroll to position [26, 0]
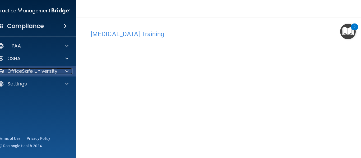
click at [47, 73] on p "OfficeSafe University" at bounding box center [32, 71] width 50 height 6
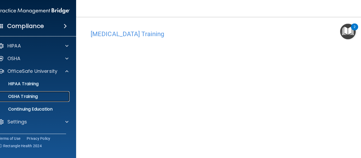
click at [45, 97] on div "OSHA Training" at bounding box center [31, 96] width 72 height 5
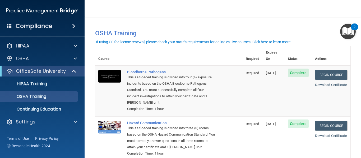
click at [349, 25] on img "Open Resource Center, 2 new notifications" at bounding box center [348, 32] width 16 height 16
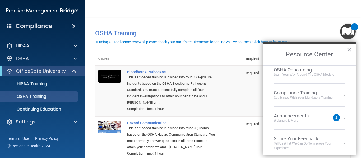
scroll to position [30, 0]
click at [311, 97] on div "Get Started with your mandatory training" at bounding box center [303, 96] width 59 height 4
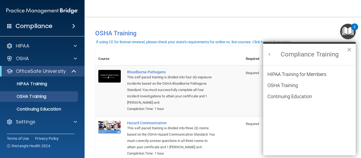
scroll to position [0, 0]
click at [43, 112] on p "Continuing Education" at bounding box center [39, 109] width 72 height 5
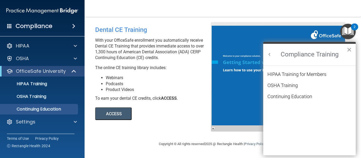
click at [349, 50] on button "×" at bounding box center [349, 49] width 5 height 8
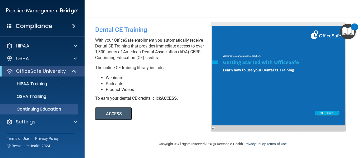
click at [342, 28] on img "Open Resource Center, 2 new notifications" at bounding box center [348, 32] width 16 height 16
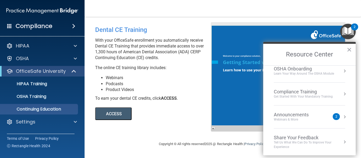
scroll to position [30, 0]
click at [293, 113] on div "Announcements" at bounding box center [296, 115] width 45 height 6
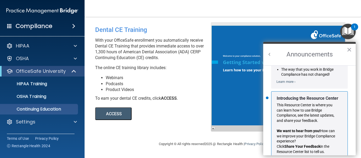
scroll to position [93, 0]
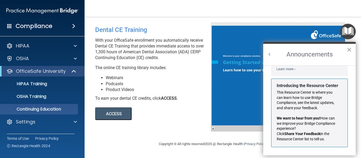
click at [348, 49] on button "×" at bounding box center [349, 49] width 5 height 8
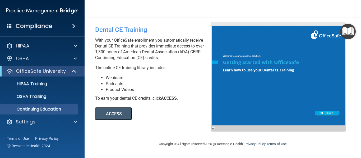
click at [183, 27] on div "Dental CE Training" at bounding box center [155, 29] width 120 height 15
click at [27, 83] on p "HIPAA Training" at bounding box center [25, 83] width 44 height 5
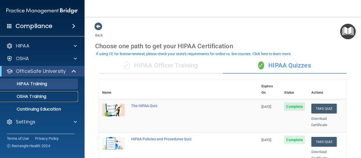
click at [24, 96] on p "OSHA Training" at bounding box center [24, 96] width 43 height 5
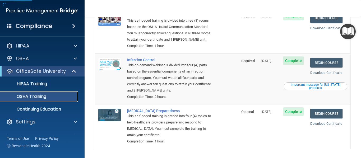
scroll to position [127, 0]
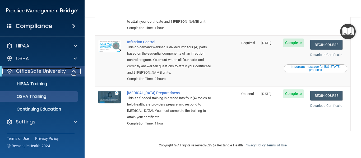
click at [71, 71] on div at bounding box center [74, 71] width 13 height 6
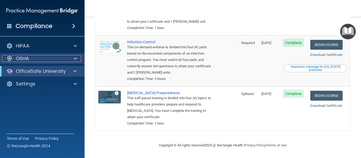
click at [71, 61] on div at bounding box center [74, 58] width 13 height 6
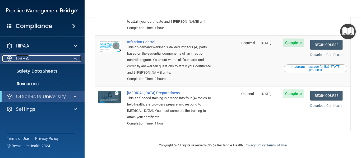
click at [71, 61] on div at bounding box center [74, 58] width 13 height 6
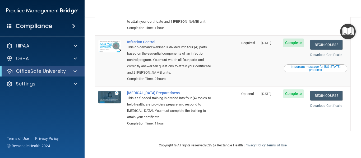
click at [347, 35] on img "Open Resource Center" at bounding box center [348, 32] width 16 height 16
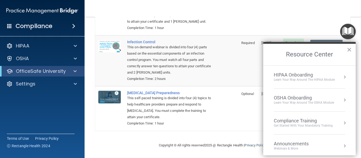
click at [347, 35] on img "Open Resource Center" at bounding box center [348, 32] width 16 height 16
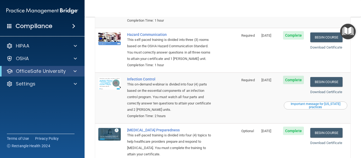
scroll to position [74, 0]
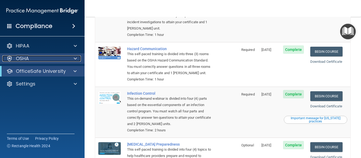
click at [63, 58] on div "OSHA" at bounding box center [35, 58] width 66 height 6
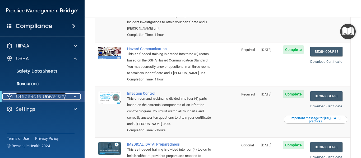
click at [44, 99] on p "OfficeSafe University" at bounding box center [41, 97] width 50 height 6
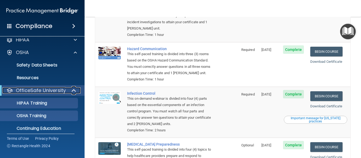
scroll to position [23, 0]
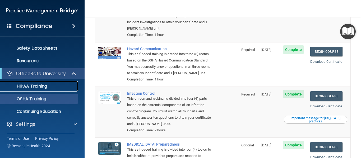
click at [40, 86] on p "HIPAA Training" at bounding box center [25, 86] width 44 height 5
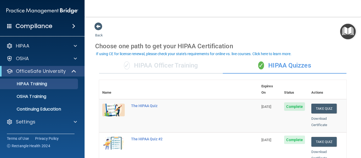
click at [165, 68] on div "✓ HIPAA Officer Training" at bounding box center [161, 66] width 124 height 16
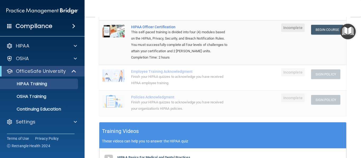
scroll to position [53, 0]
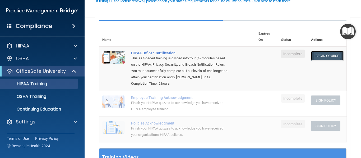
click at [317, 58] on link "Begin Course" at bounding box center [327, 56] width 32 height 10
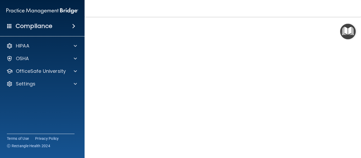
scroll to position [77, 0]
